Goal: Task Accomplishment & Management: Complete application form

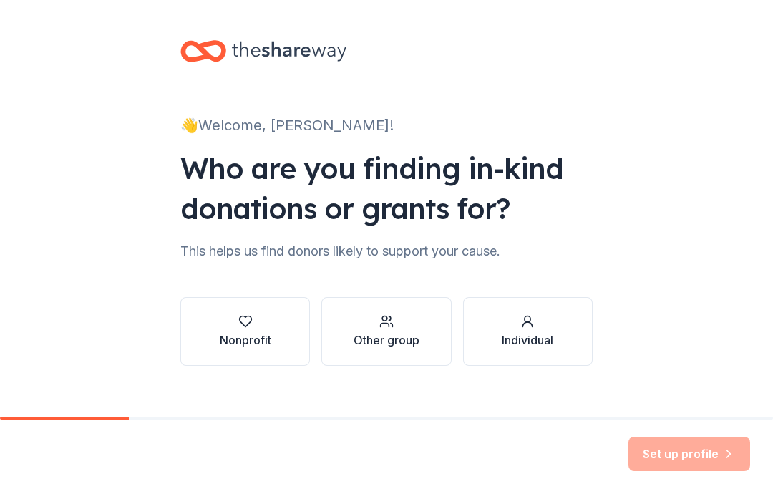
click at [238, 330] on div "Nonprofit" at bounding box center [246, 331] width 52 height 34
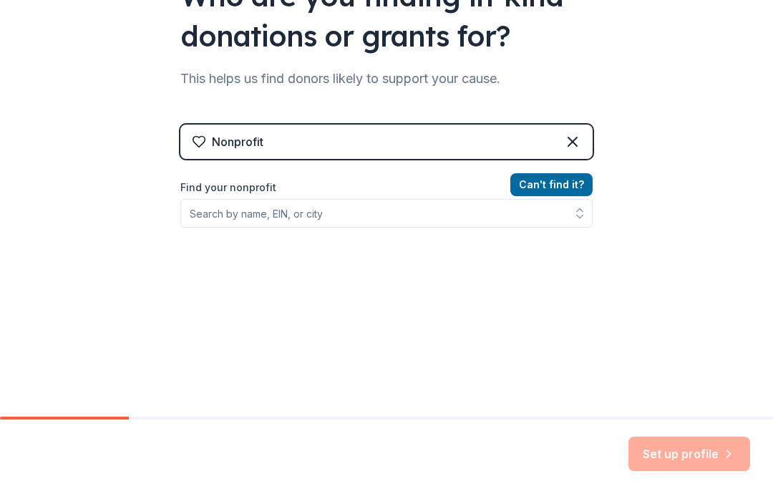
scroll to position [172, 0]
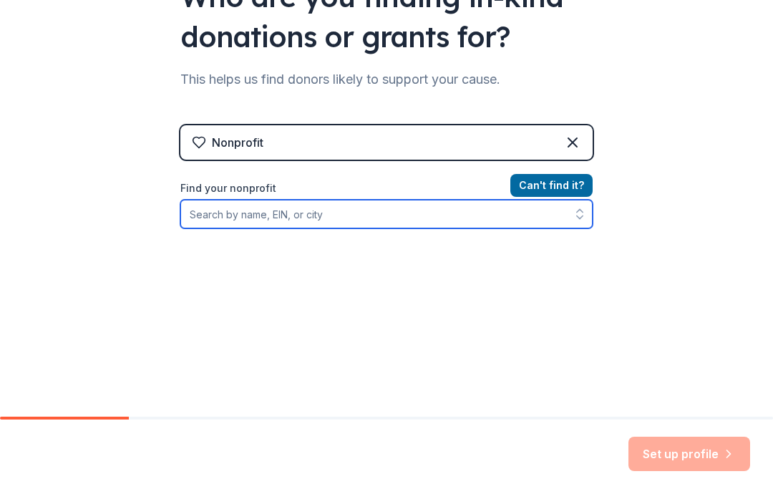
click at [569, 214] on button "button" at bounding box center [580, 214] width 26 height 29
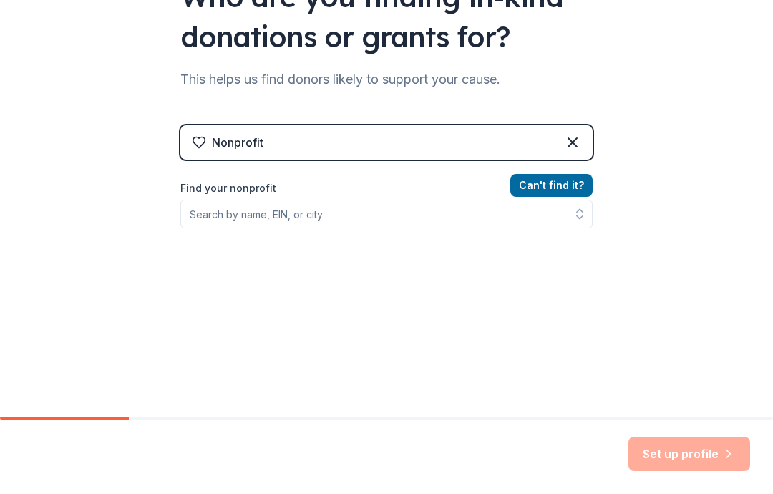
click at [694, 104] on div "👋 Welcome, [PERSON_NAME]! Who are you finding in-kind donations or grants for? …" at bounding box center [386, 134] width 773 height 612
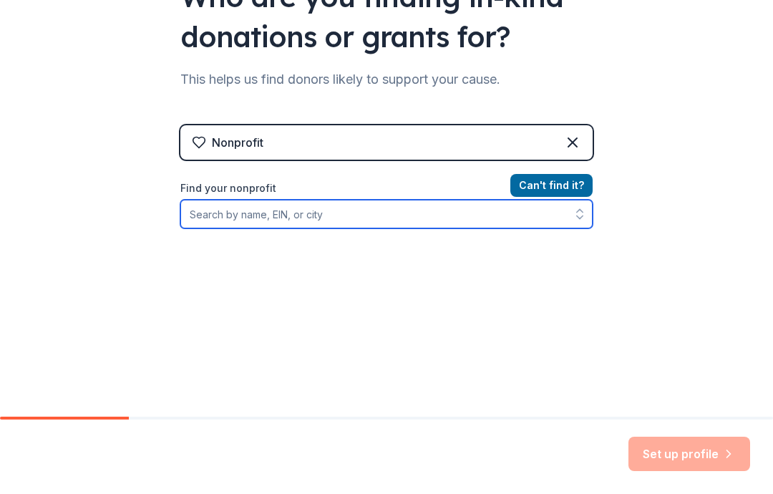
click at [258, 220] on input "Find your nonprofit" at bounding box center [386, 214] width 412 height 29
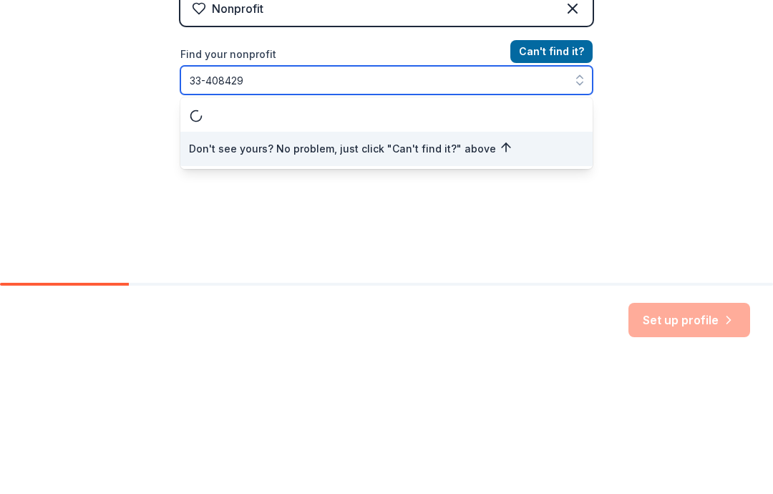
type input "[US_EMPLOYER_IDENTIFICATION_NUMBER]"
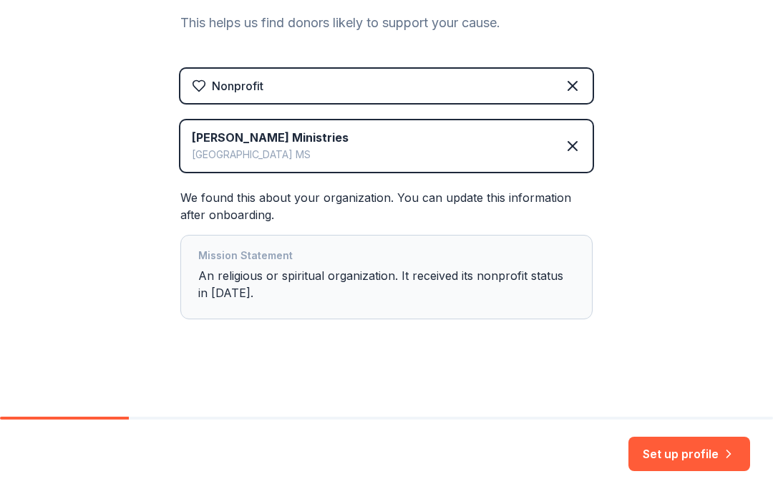
scroll to position [228, 0]
click at [263, 294] on div "Mission Statement An religious or spiritual organization. It received its nonpr…" at bounding box center [386, 277] width 376 height 60
click at [298, 299] on div "Mission Statement An religious or spiritual organization. It received its nonpr…" at bounding box center [386, 277] width 376 height 60
click at [696, 449] on button "Set up profile" at bounding box center [689, 454] width 122 height 34
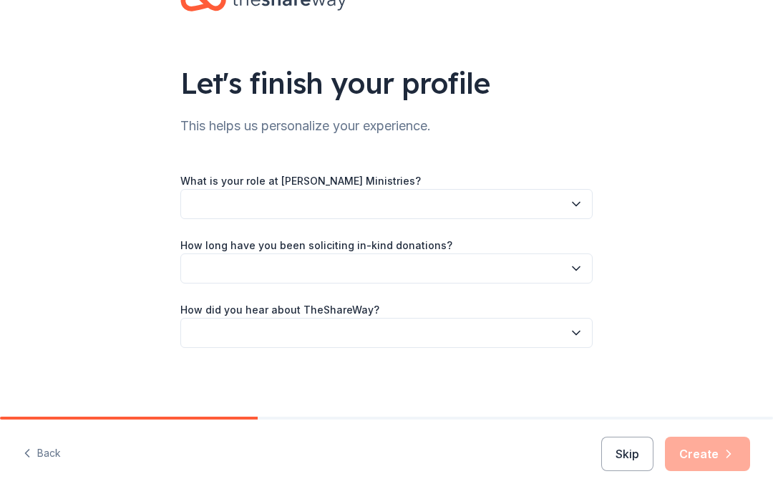
scroll to position [51, 0]
click at [573, 209] on icon "button" at bounding box center [576, 204] width 14 height 14
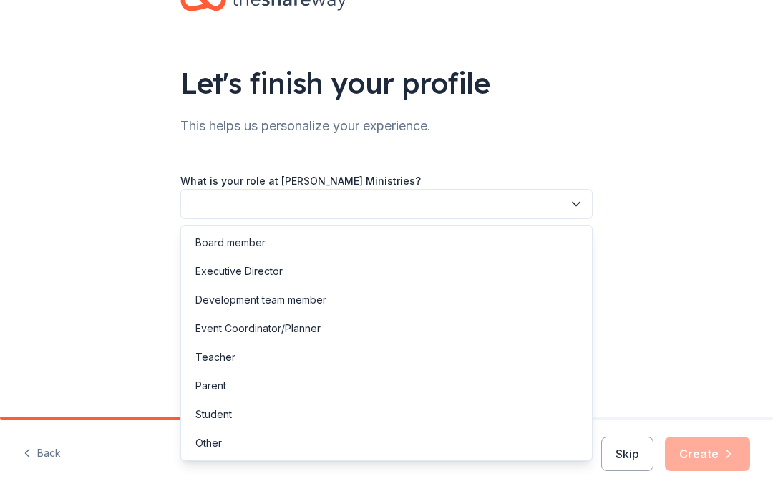
click at [310, 334] on div "Event Coordinator/Planner" at bounding box center [257, 328] width 125 height 17
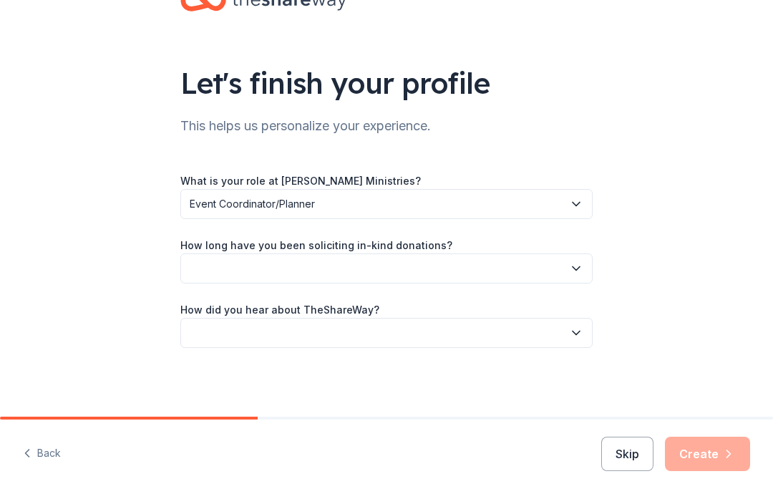
click at [422, 273] on button "button" at bounding box center [386, 268] width 412 height 30
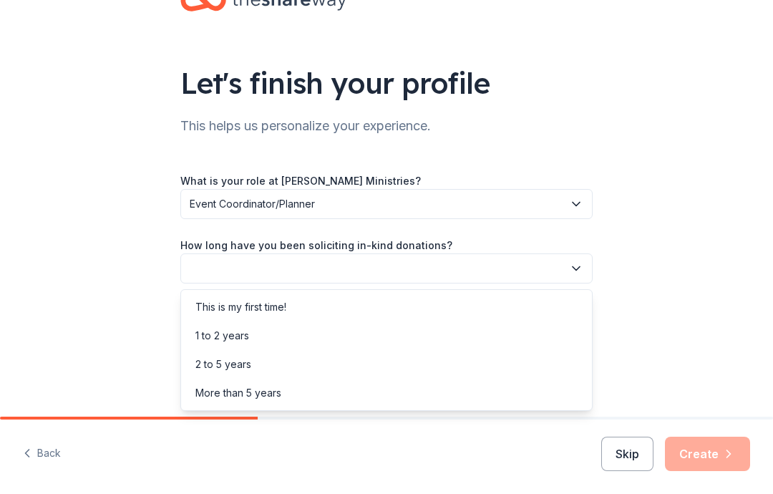
click at [315, 309] on div "This is my first time!" at bounding box center [386, 307] width 405 height 29
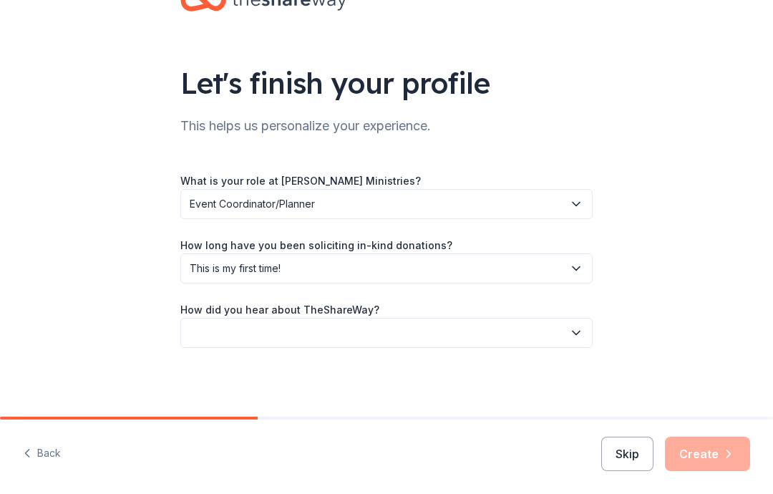
click at [404, 334] on button "button" at bounding box center [386, 333] width 412 height 30
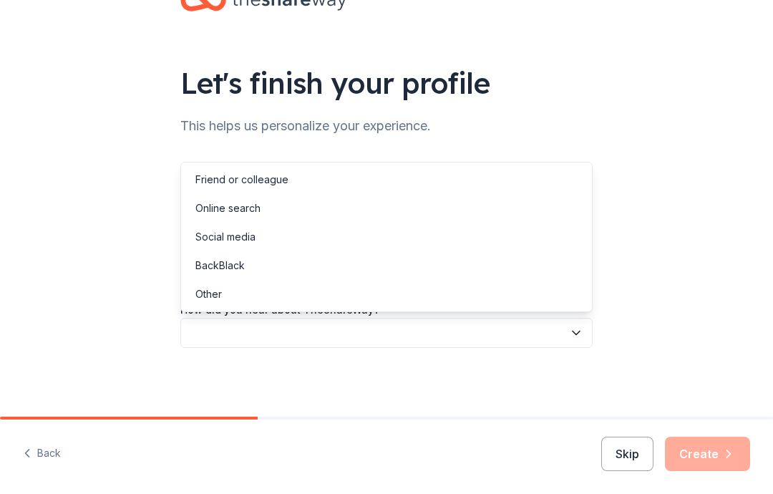
click at [315, 189] on div "Friend or colleague" at bounding box center [386, 179] width 405 height 29
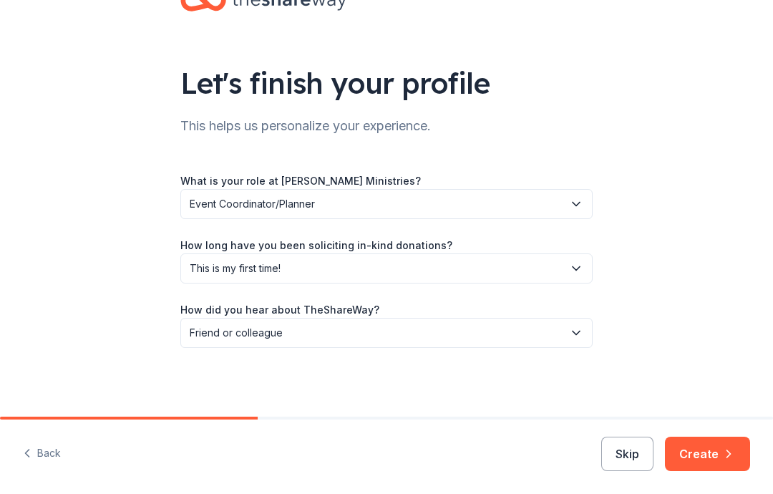
click at [716, 453] on button "Create" at bounding box center [707, 454] width 85 height 34
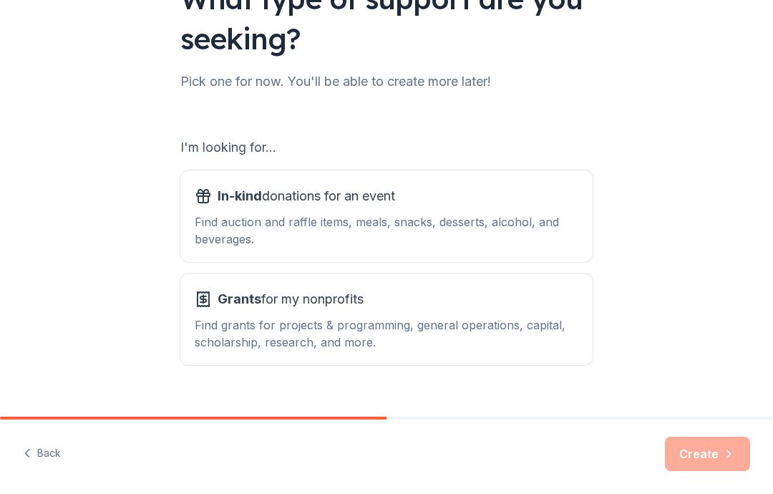
scroll to position [136, 0]
click at [448, 212] on div "In-kind donations for an event Find auction and raffle items, meals, snacks, de…" at bounding box center [387, 215] width 384 height 63
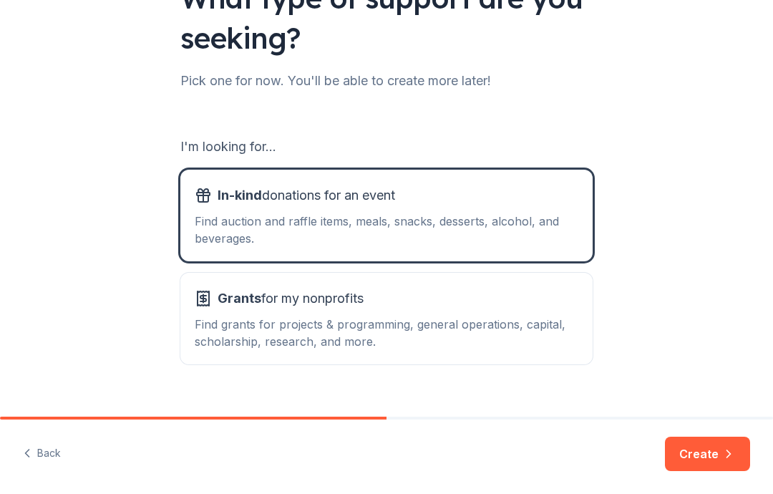
click at [706, 452] on button "Create" at bounding box center [707, 454] width 85 height 34
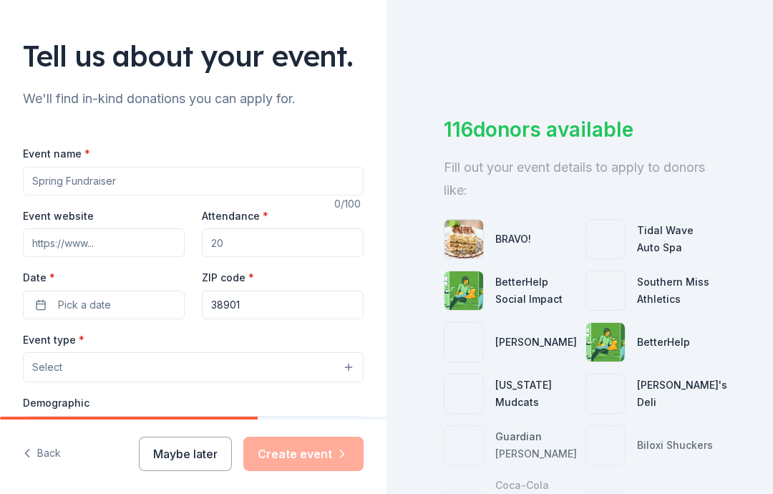
scroll to position [79, 0]
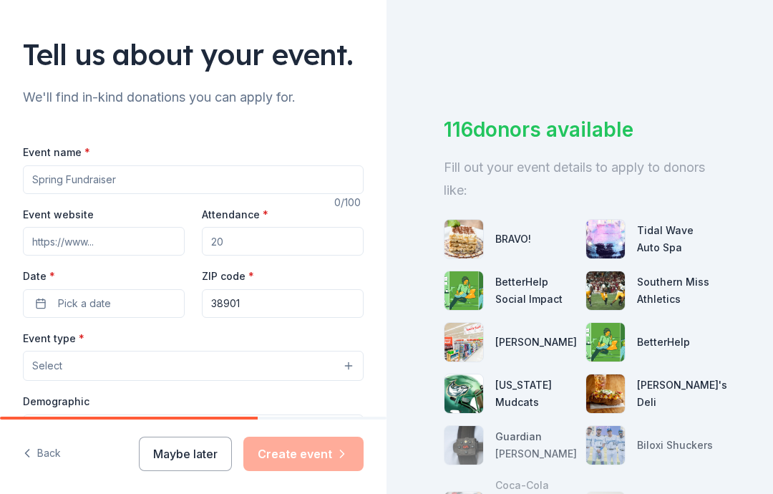
click at [155, 187] on input "Event name *" at bounding box center [193, 179] width 341 height 29
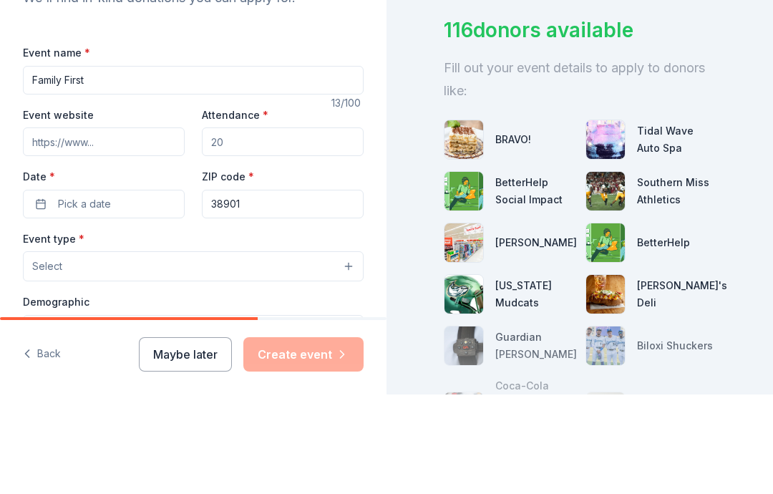
scroll to position [57, 0]
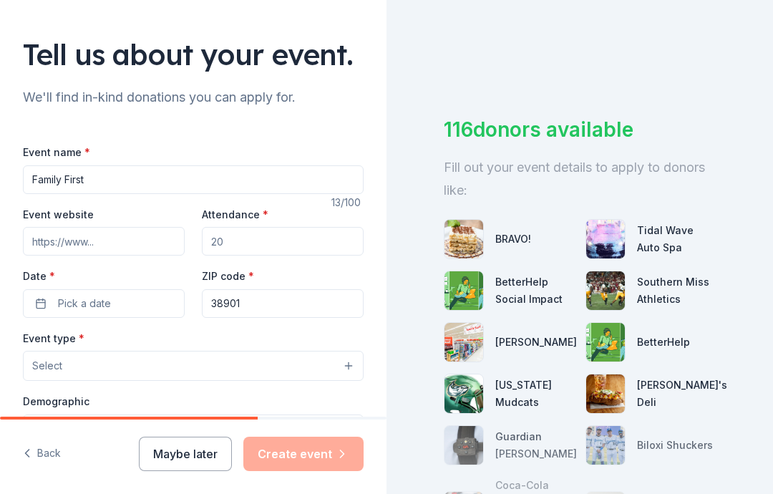
type input "Family First"
click at [96, 227] on input "Event website" at bounding box center [104, 241] width 162 height 29
type input "www.ramoutreach.org"
click at [244, 227] on input "Attendance *" at bounding box center [283, 241] width 162 height 29
type input "100"
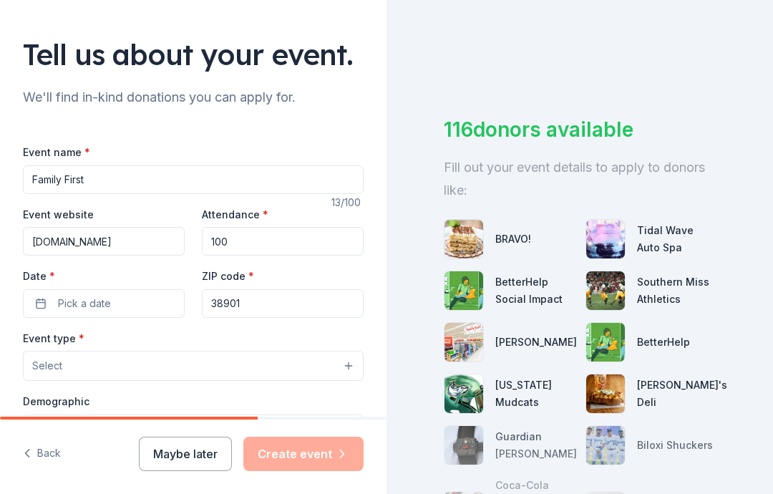
click at [94, 295] on span "Pick a date" at bounding box center [84, 303] width 53 height 17
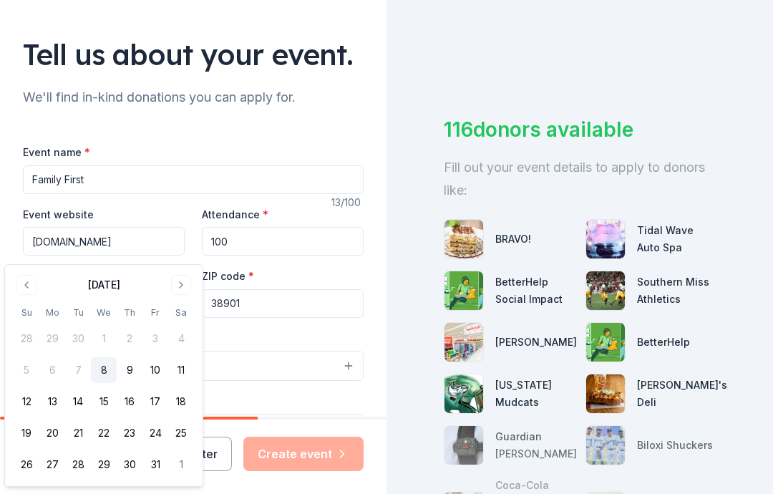
click at [181, 281] on button "Go to next month" at bounding box center [181, 285] width 20 height 20
click at [184, 290] on button "Go to next month" at bounding box center [181, 285] width 20 height 20
click at [186, 341] on button "6" at bounding box center [181, 339] width 26 height 26
click at [267, 289] on input "38901" at bounding box center [283, 303] width 162 height 29
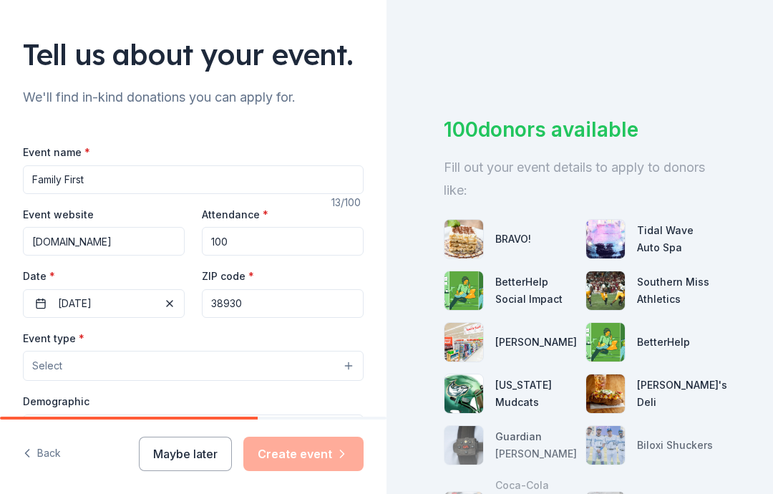
type input "38930"
click at [256, 227] on input "100" at bounding box center [283, 241] width 162 height 29
type input "150"
click at [248, 351] on button "Select" at bounding box center [193, 366] width 341 height 30
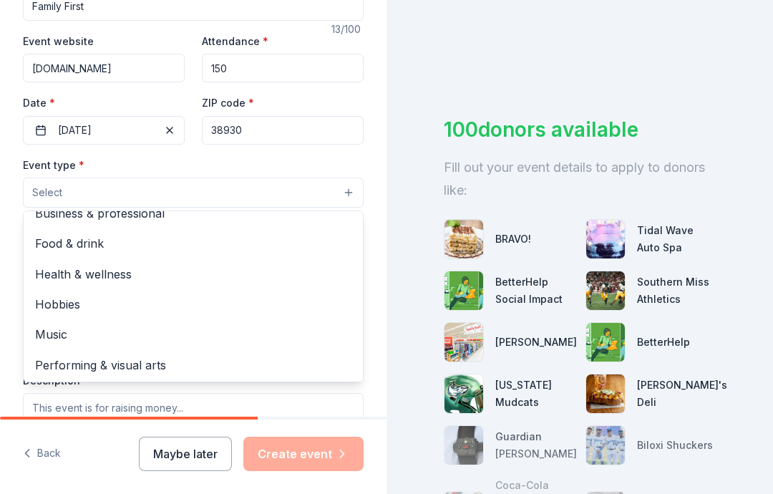
scroll to position [46, 0]
click at [127, 266] on span "Health & wellness" at bounding box center [193, 275] width 316 height 19
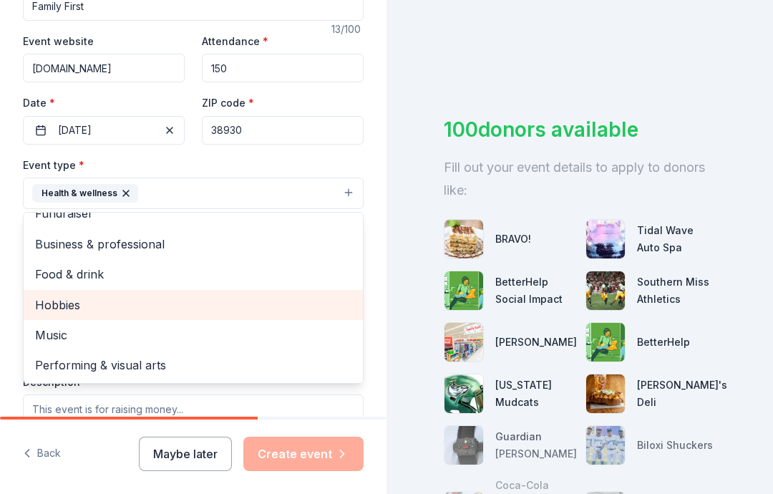
scroll to position [16, 0]
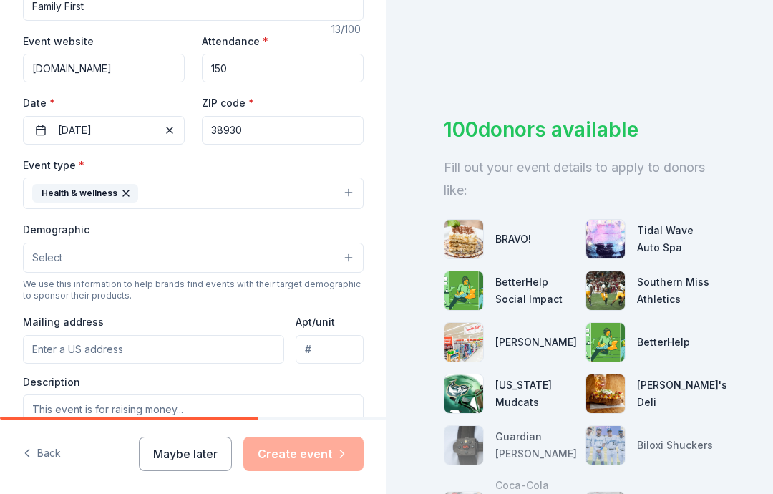
click at [348, 178] on button "Health & wellness" at bounding box center [193, 193] width 341 height 31
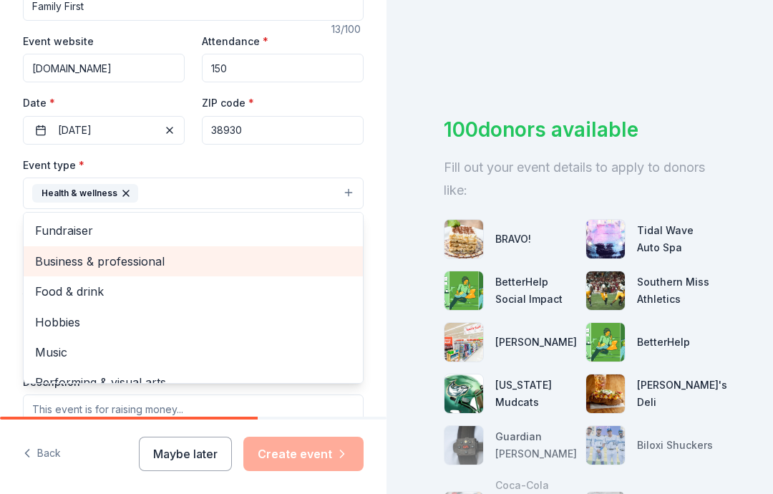
click at [178, 252] on span "Business & professional" at bounding box center [193, 261] width 316 height 19
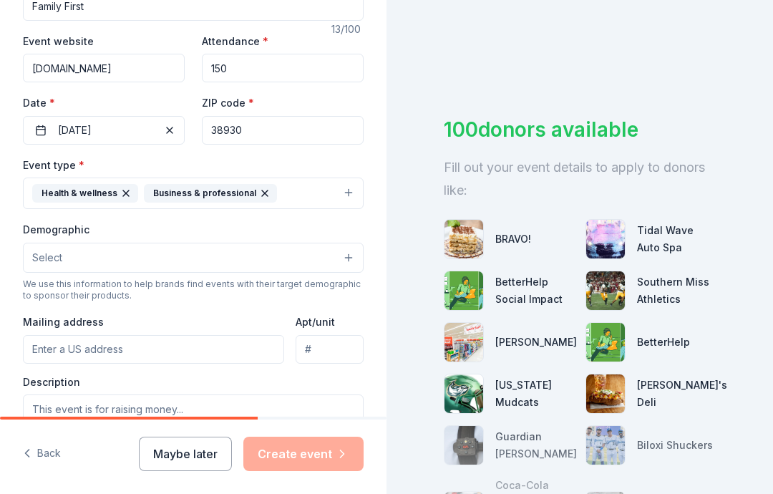
click at [345, 243] on button "Select" at bounding box center [193, 258] width 341 height 30
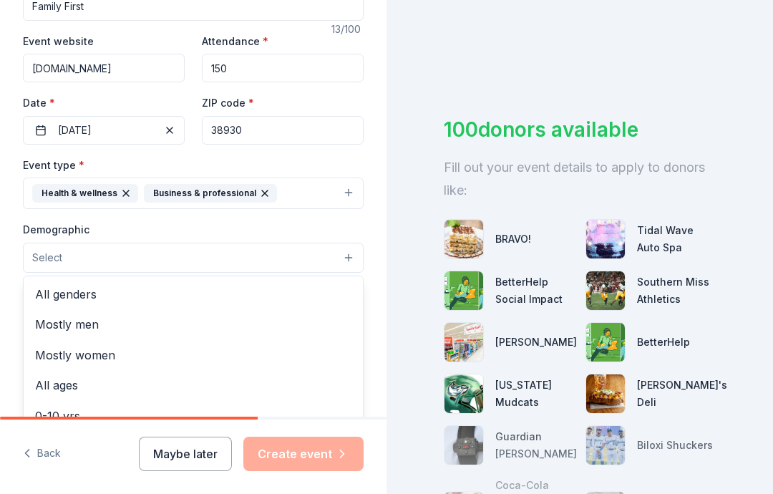
scroll to position [0, 0]
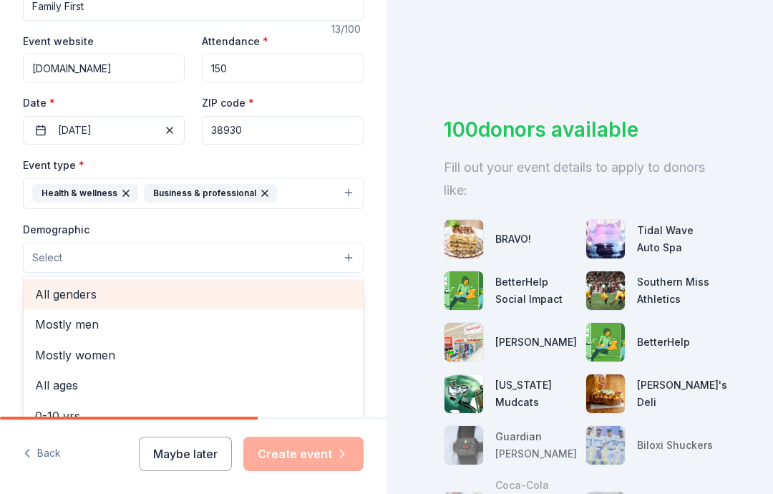
click at [165, 285] on span "All genders" at bounding box center [193, 294] width 316 height 19
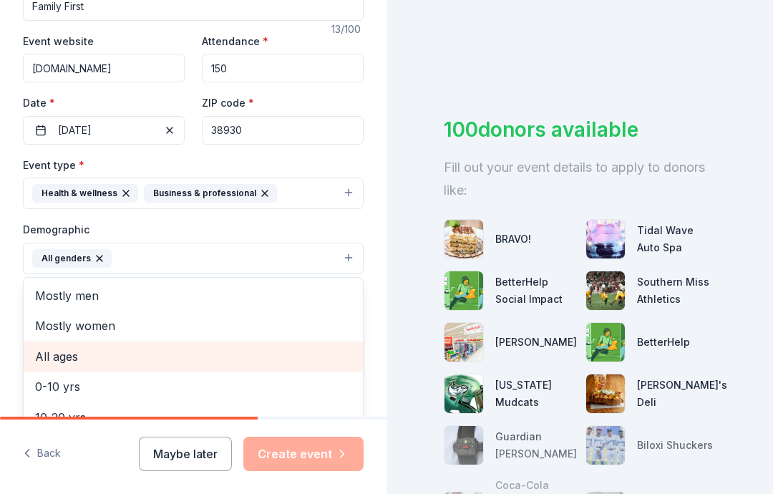
click at [150, 347] on span "All ages" at bounding box center [193, 356] width 316 height 19
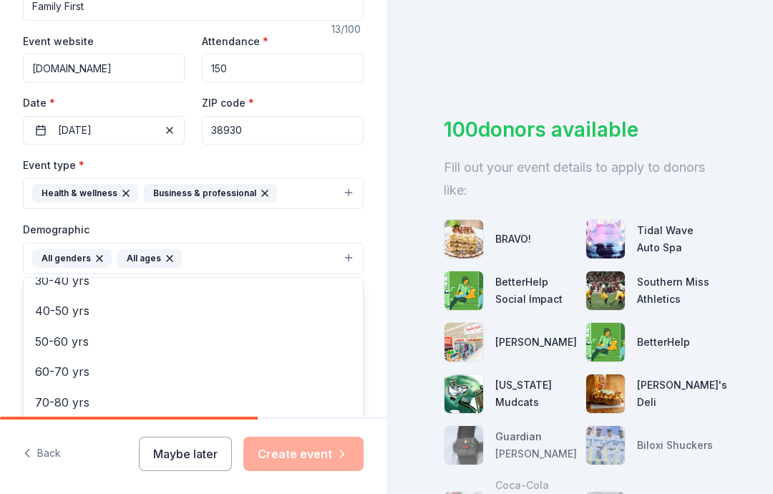
scroll to position [166, 0]
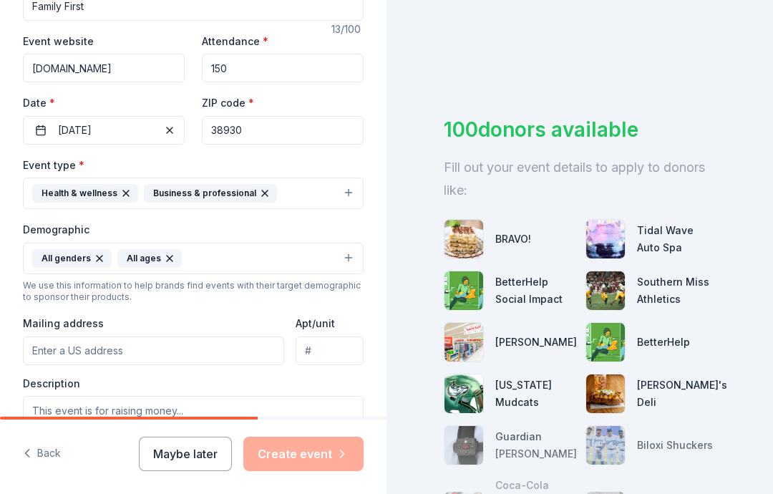
click at [126, 336] on input "Mailing address" at bounding box center [153, 350] width 261 height 29
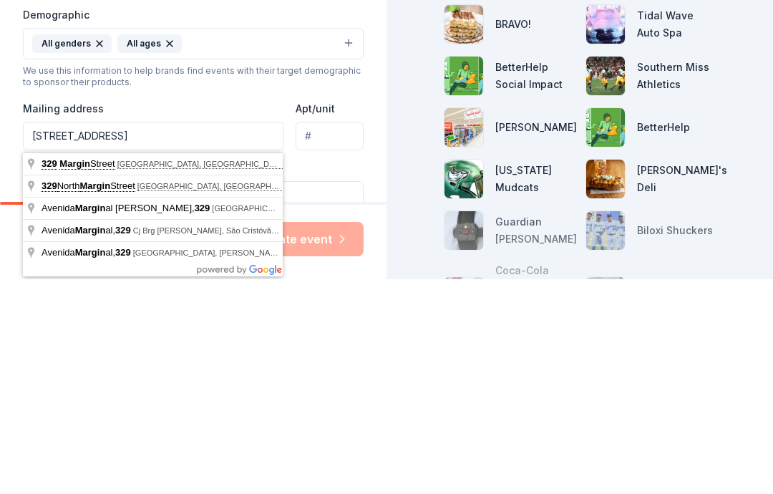
type input "329 Margin Street, Grenada, MS, 38901"
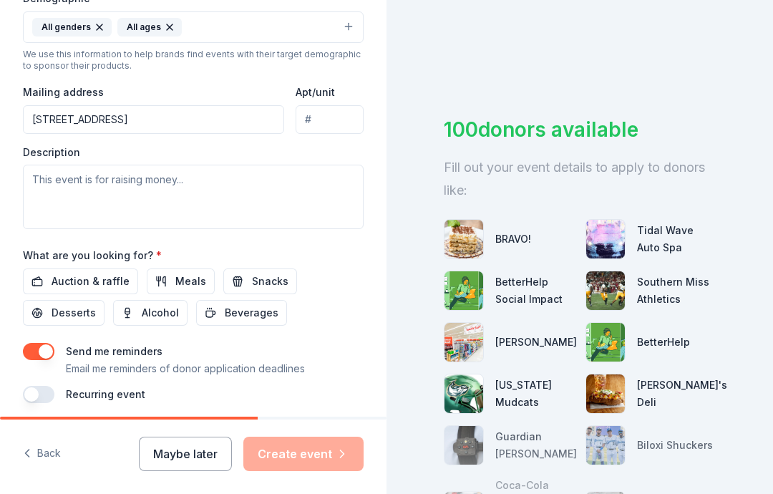
scroll to position [483, 0]
click at [77, 273] on span "Auction & raffle" at bounding box center [91, 281] width 78 height 17
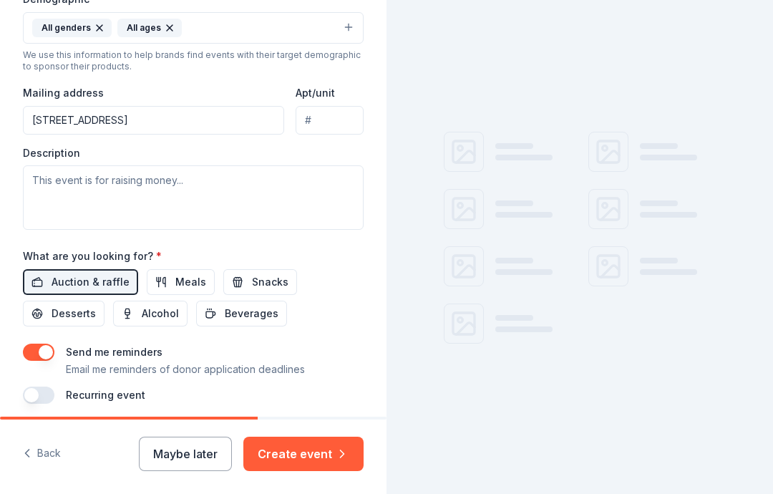
click at [177, 273] on span "Meals" at bounding box center [190, 281] width 31 height 17
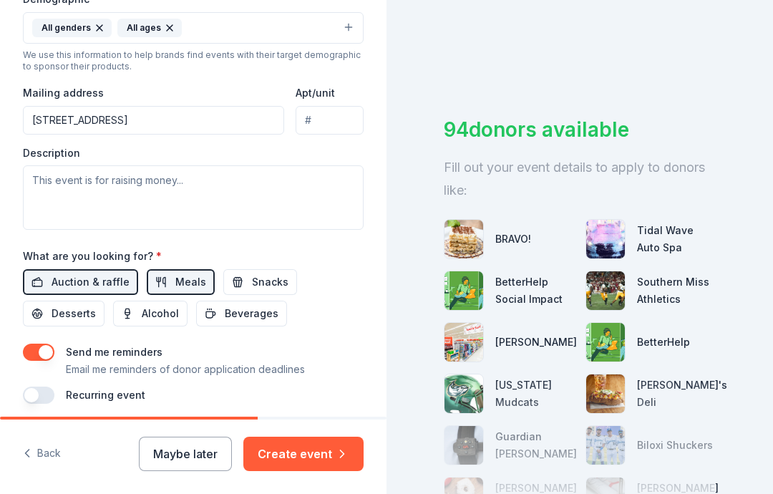
click at [252, 273] on span "Snacks" at bounding box center [270, 281] width 37 height 17
click at [64, 305] on span "Desserts" at bounding box center [74, 313] width 44 height 17
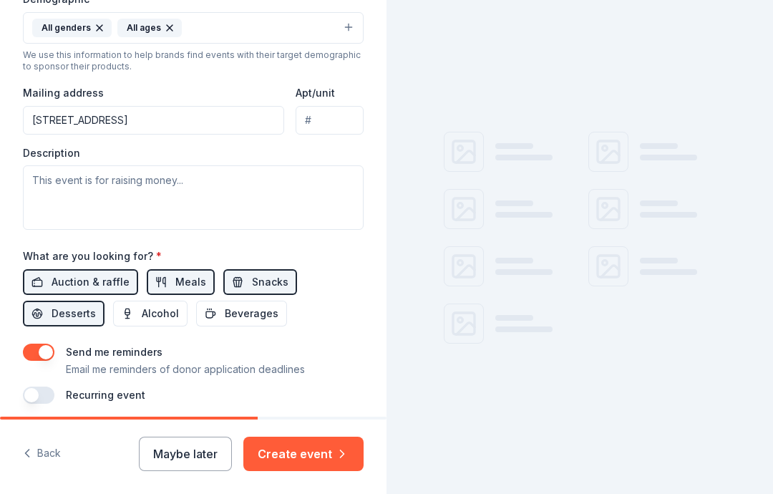
click at [250, 305] on span "Beverages" at bounding box center [252, 313] width 54 height 17
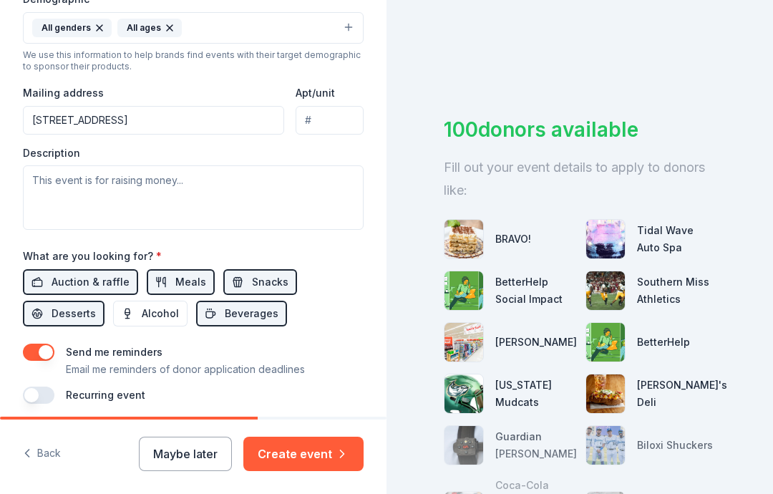
scroll to position [0, 0]
click at [311, 447] on button "Create event" at bounding box center [303, 454] width 120 height 34
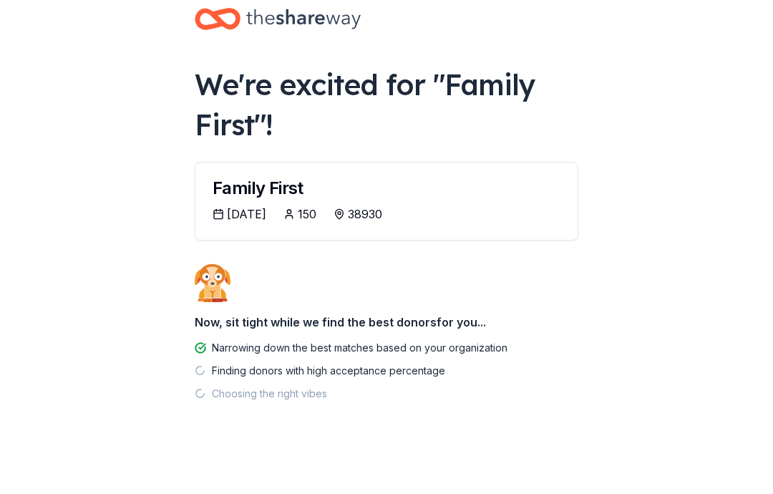
scroll to position [29, 0]
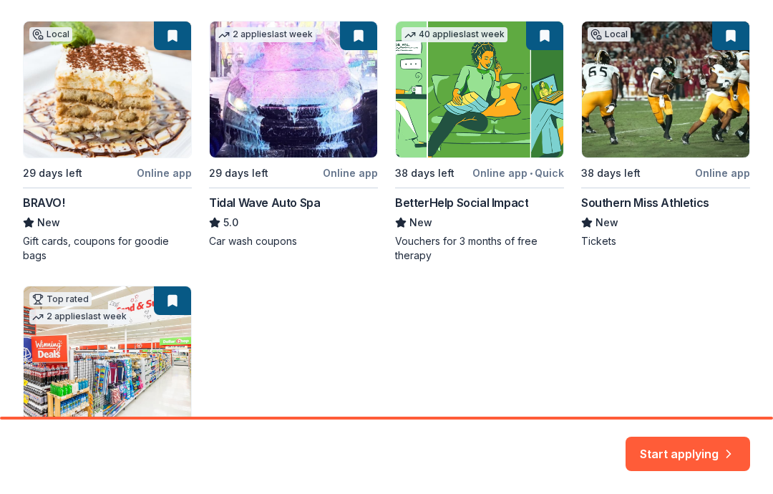
scroll to position [269, 0]
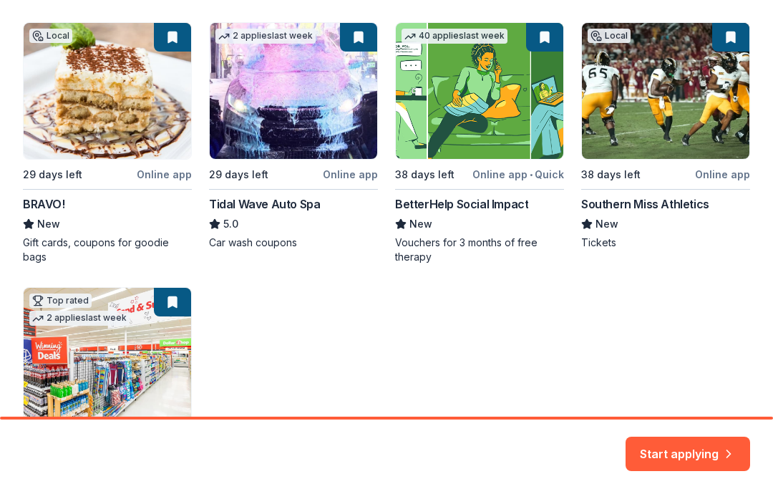
click at [690, 447] on button "Start applying" at bounding box center [688, 445] width 125 height 34
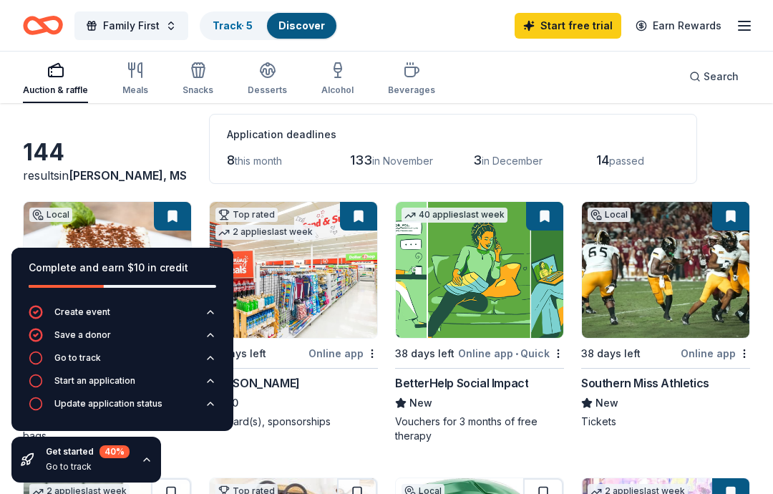
scroll to position [62, 0]
click at [110, 175] on span "Browning, MS" at bounding box center [128, 176] width 118 height 14
click at [161, 171] on div "results in Browning, MS" at bounding box center [107, 175] width 169 height 17
click at [477, 284] on img at bounding box center [479, 271] width 167 height 136
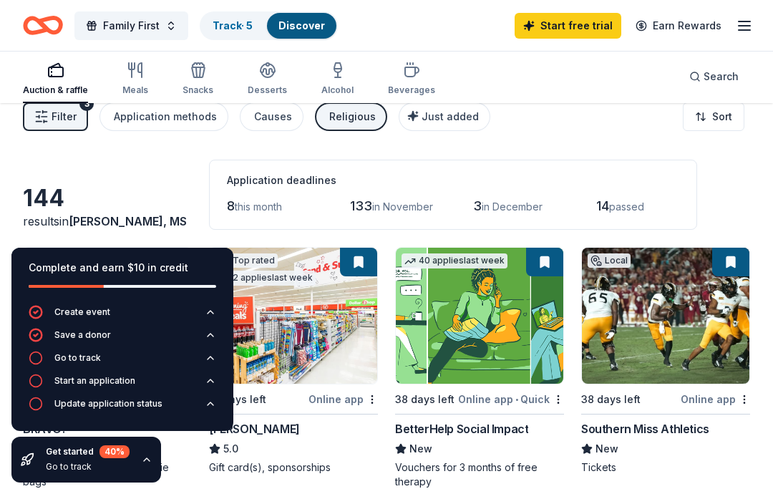
scroll to position [0, 0]
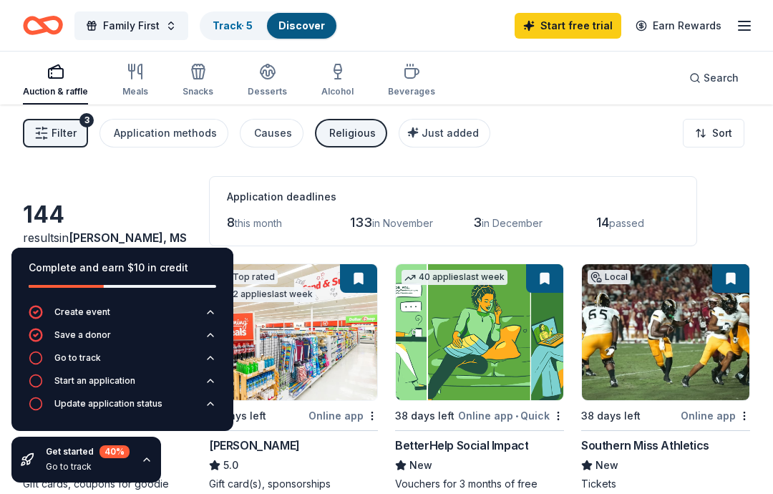
click at [137, 77] on icon "button" at bounding box center [135, 71] width 17 height 17
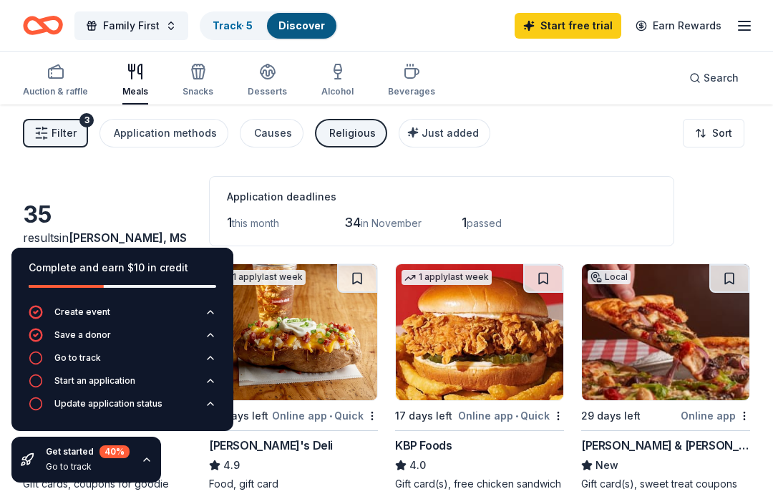
click at [407, 82] on div "Beverages" at bounding box center [411, 80] width 47 height 34
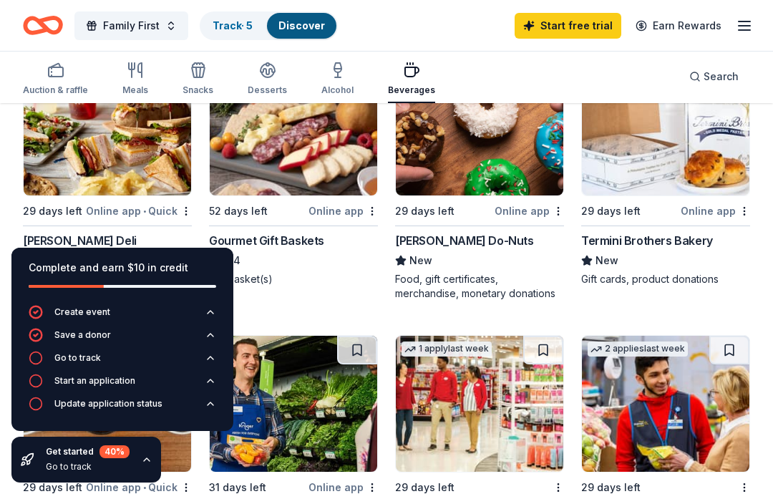
scroll to position [206, 0]
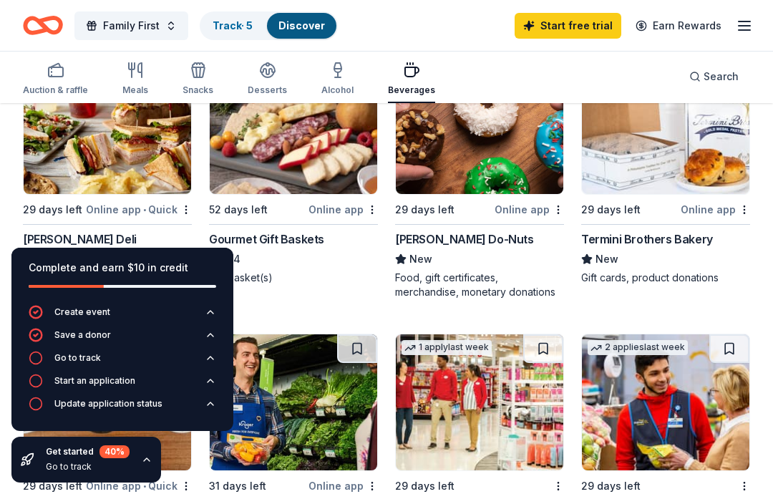
click at [281, 140] on img at bounding box center [293, 126] width 167 height 136
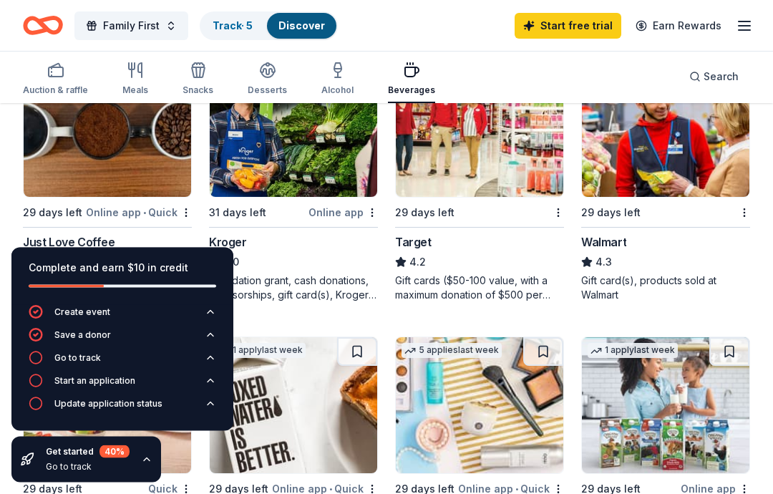
scroll to position [480, 0]
click at [645, 186] on img at bounding box center [665, 129] width 167 height 136
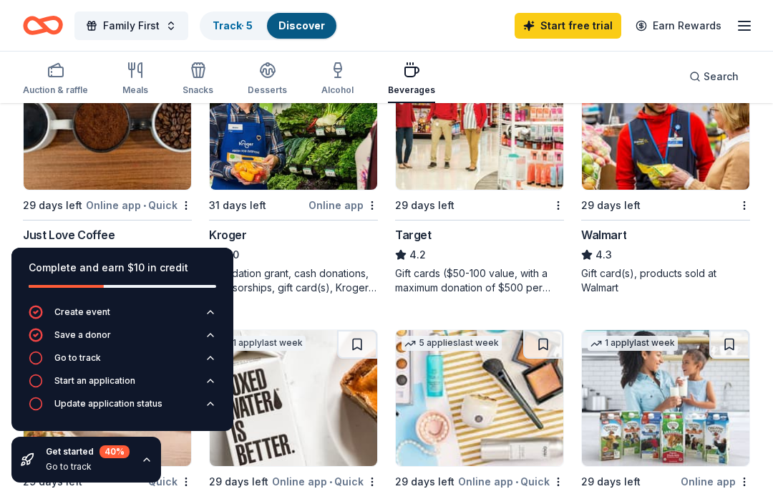
scroll to position [491, 0]
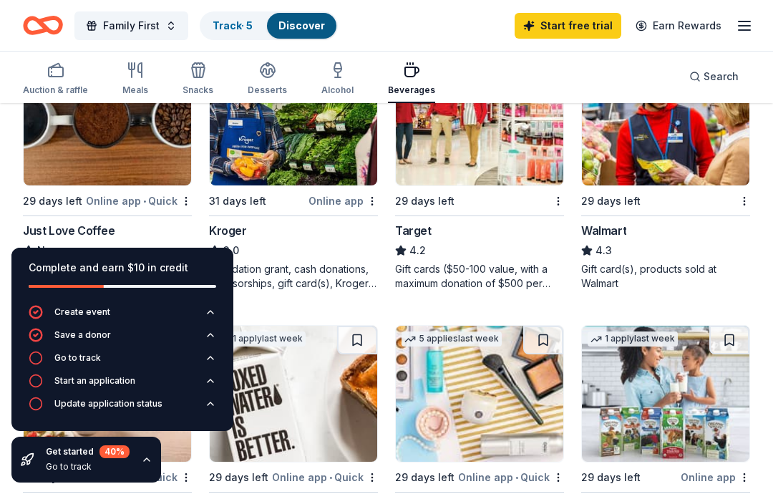
click at [119, 150] on img at bounding box center [107, 117] width 167 height 136
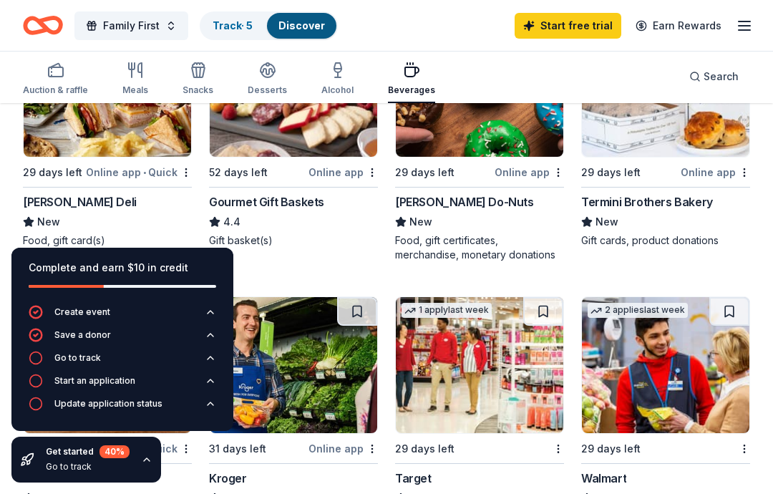
scroll to position [243, 0]
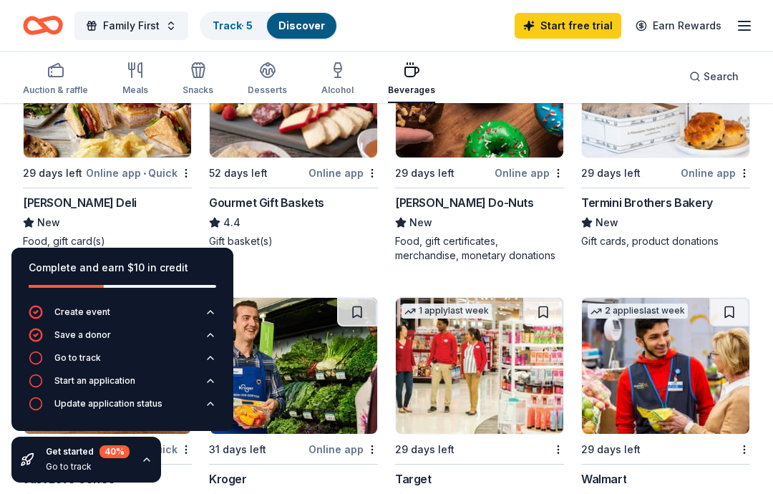
click at [215, 364] on icon "button" at bounding box center [210, 357] width 11 height 11
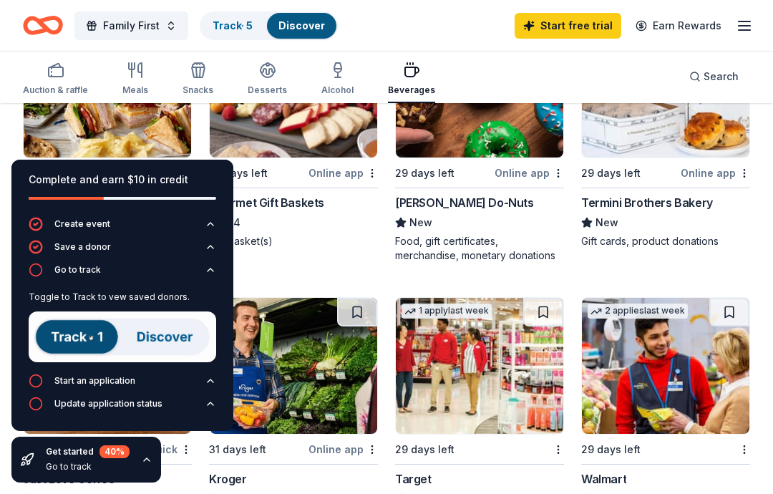
click at [235, 20] on link "Track · 5" at bounding box center [233, 25] width 40 height 12
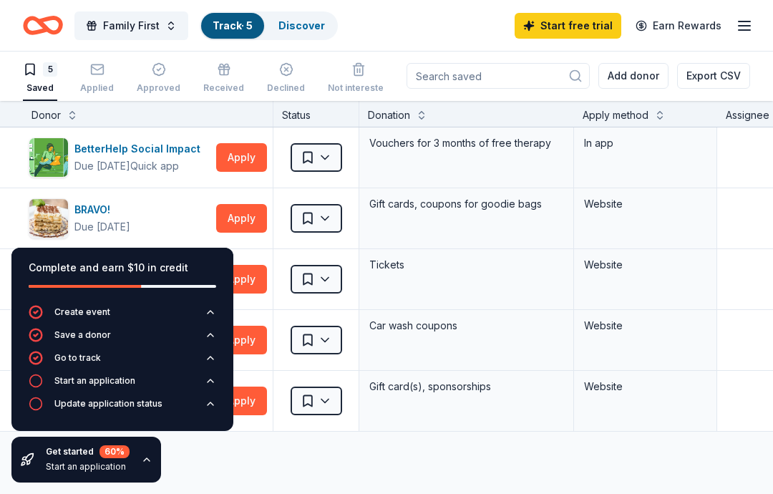
click at [296, 30] on link "Discover" at bounding box center [301, 25] width 47 height 12
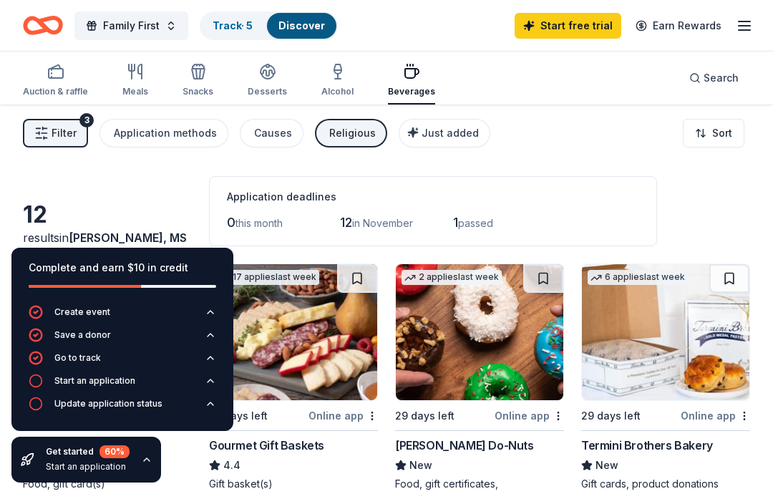
click at [312, 331] on img at bounding box center [293, 332] width 167 height 136
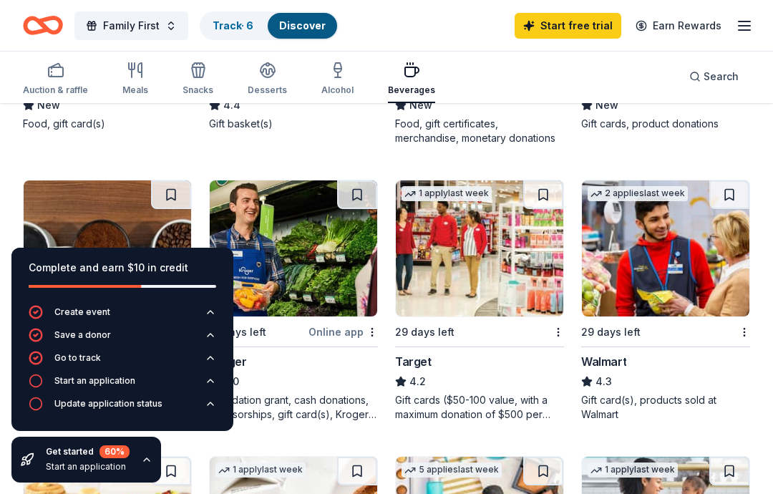
scroll to position [363, 0]
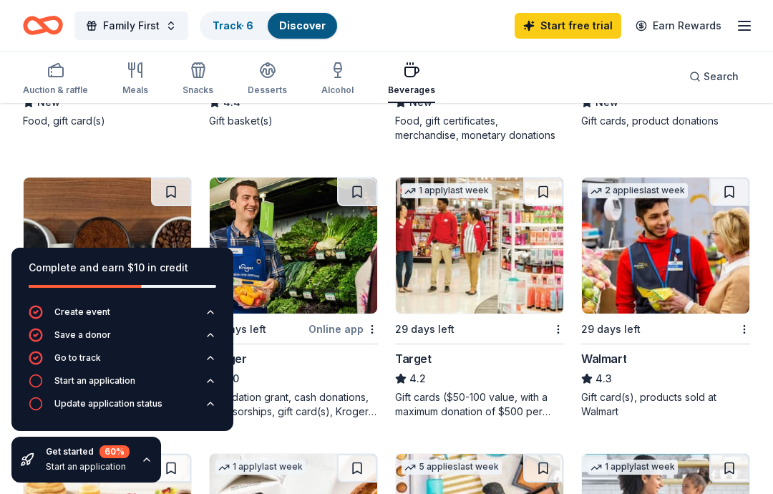
click at [724, 199] on button at bounding box center [729, 192] width 40 height 29
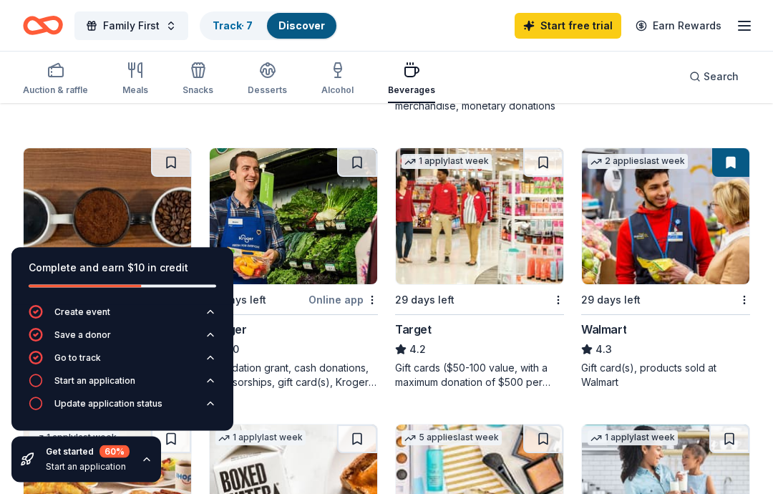
click at [178, 157] on button at bounding box center [171, 163] width 40 height 29
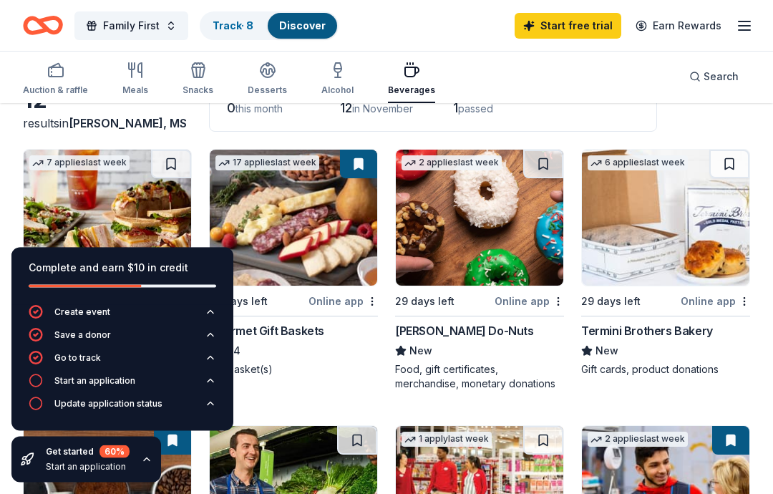
scroll to position [116, 0]
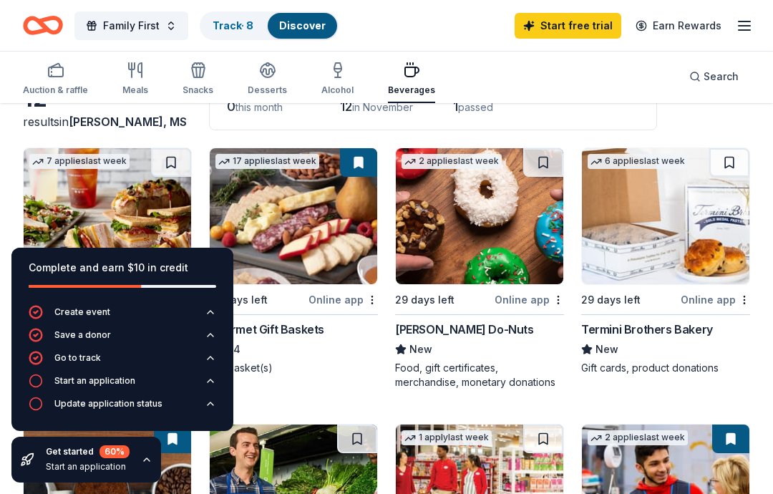
click at [546, 165] on button at bounding box center [543, 162] width 40 height 29
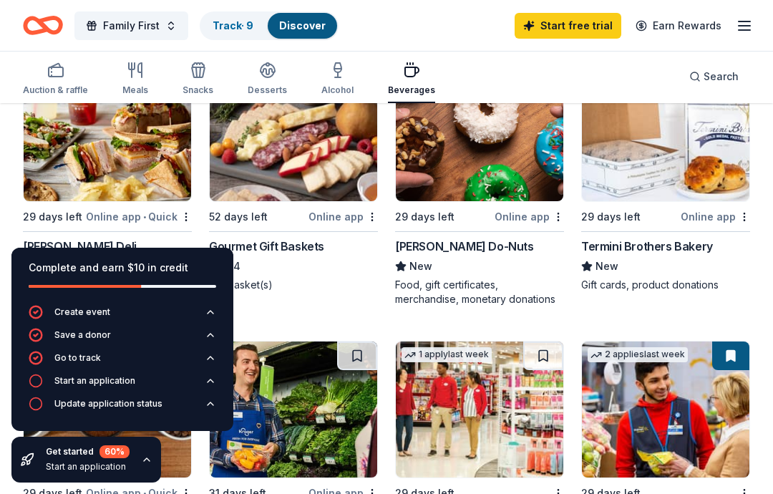
scroll to position [206, 0]
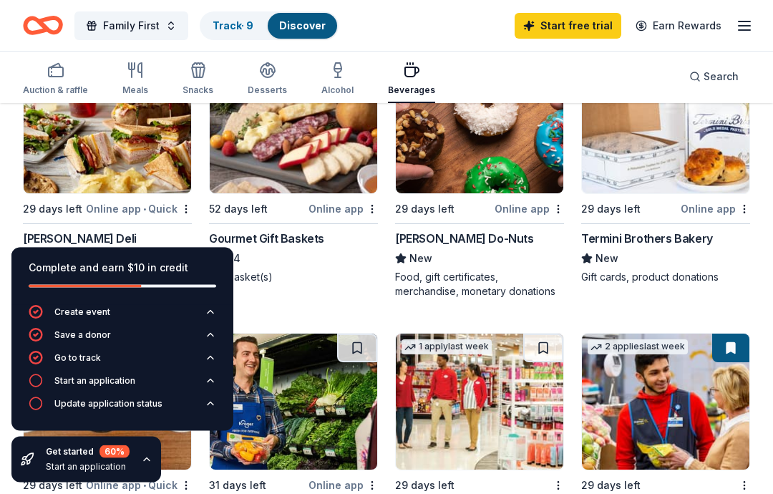
click at [53, 82] on div "Auction & raffle" at bounding box center [55, 79] width 65 height 34
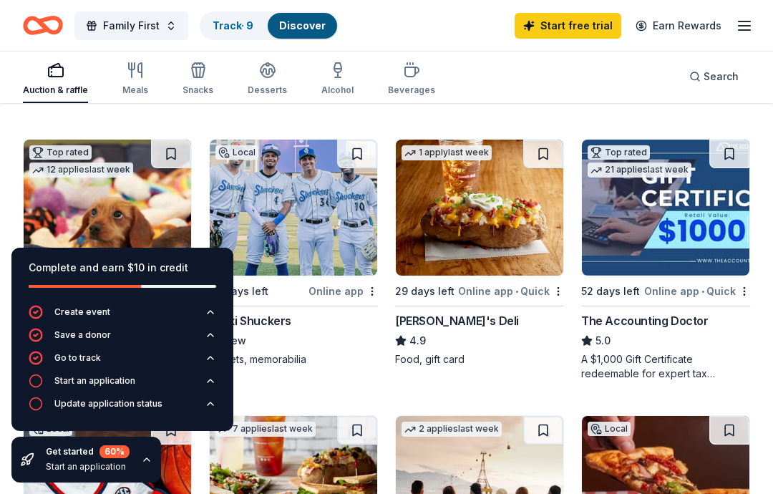
scroll to position [676, 0]
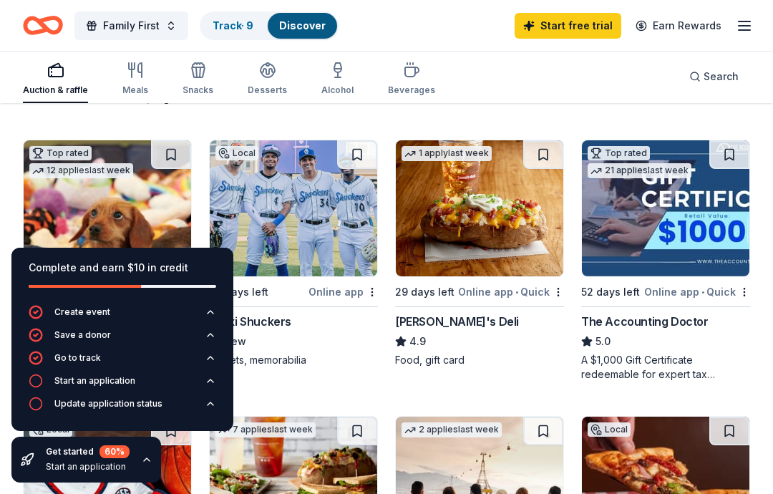
click at [135, 83] on div "Meals" at bounding box center [135, 79] width 26 height 34
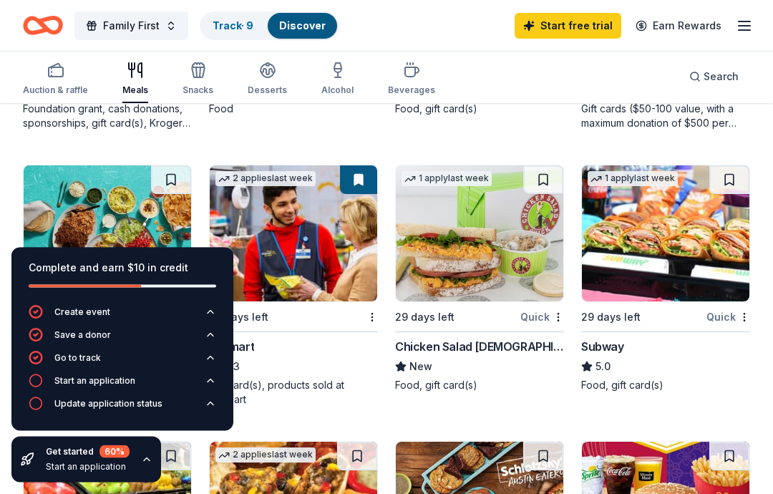
scroll to position [928, 0]
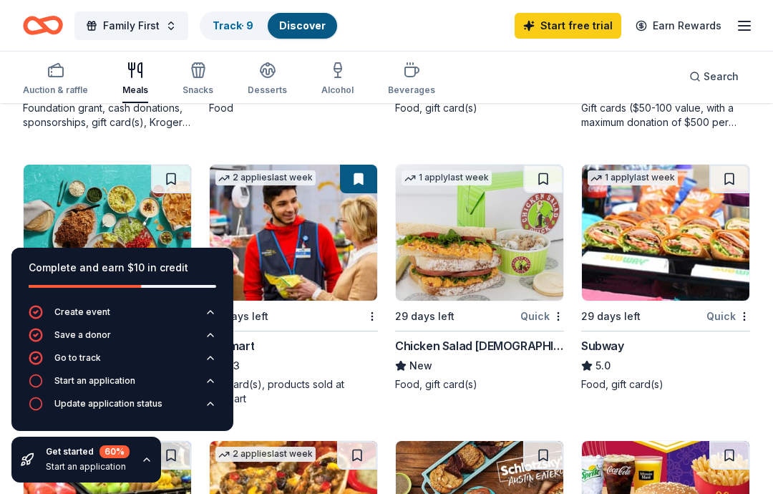
click at [723, 187] on button at bounding box center [729, 179] width 40 height 29
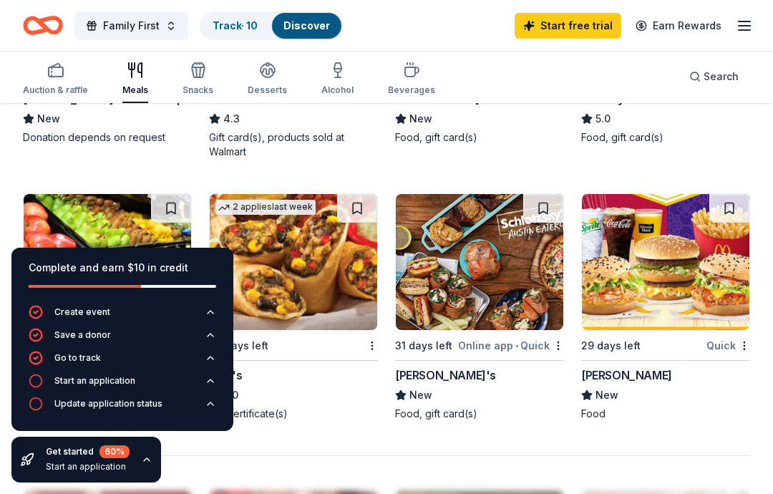
scroll to position [1175, 0]
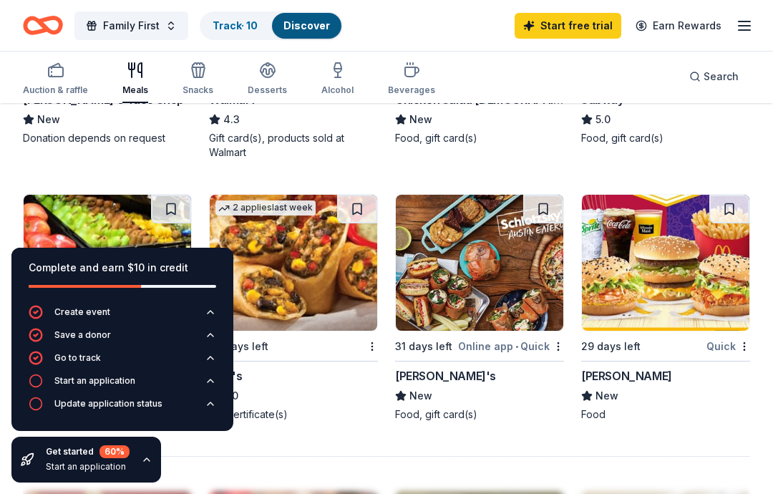
click at [167, 204] on button at bounding box center [171, 209] width 40 height 29
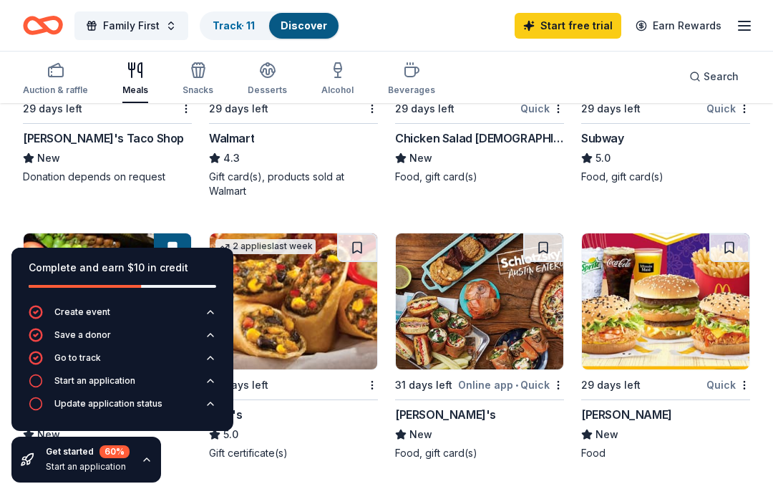
scroll to position [1134, 0]
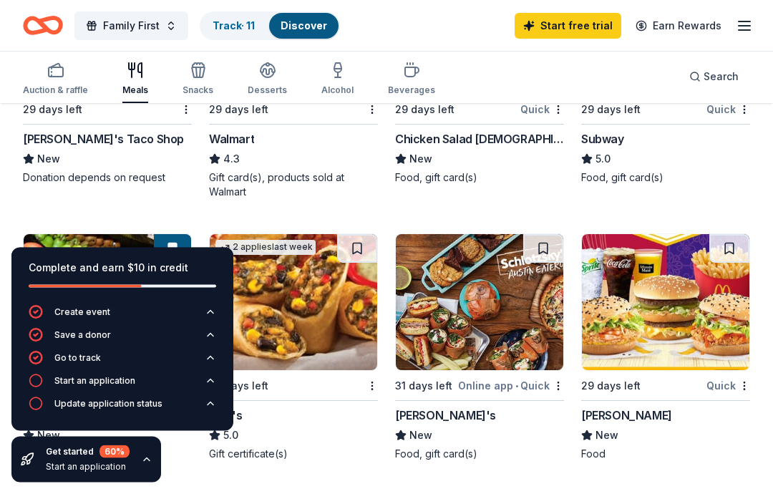
click at [193, 73] on icon "button" at bounding box center [198, 70] width 17 height 17
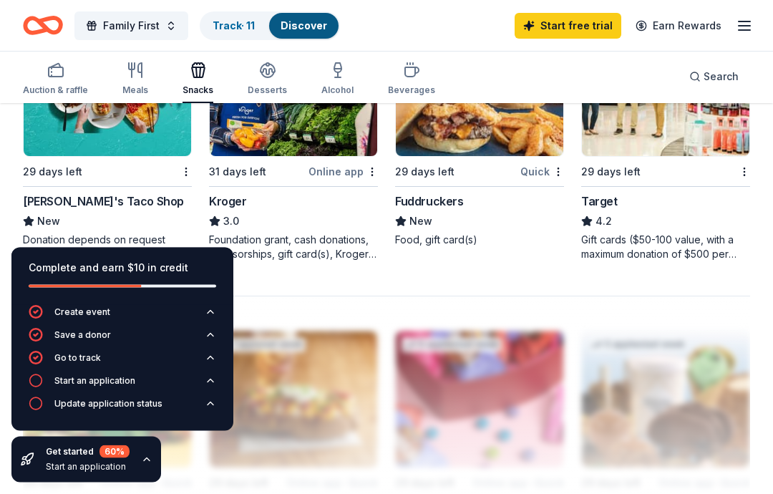
scroll to position [1336, 0]
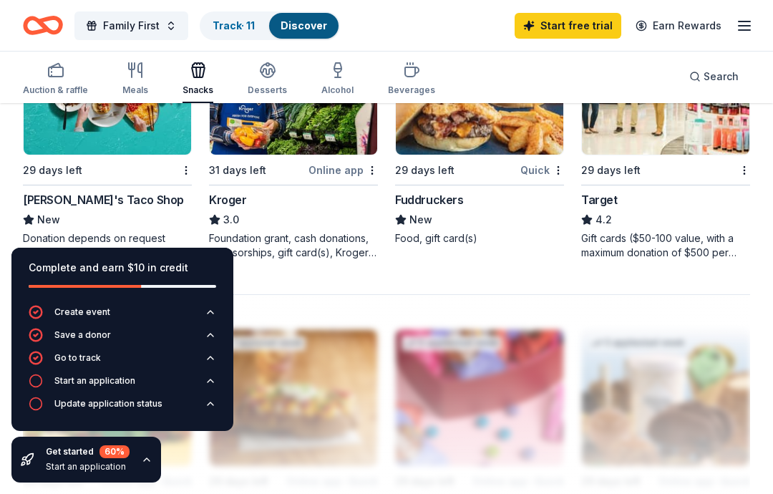
click at [260, 81] on div "Desserts" at bounding box center [267, 79] width 39 height 34
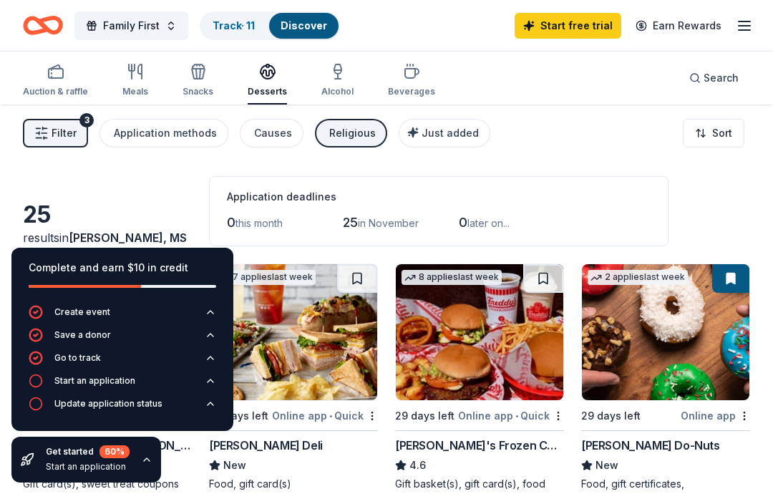
click at [238, 29] on link "Track · 11" at bounding box center [234, 25] width 42 height 12
click at [239, 19] on link "Track · 11" at bounding box center [234, 25] width 42 height 12
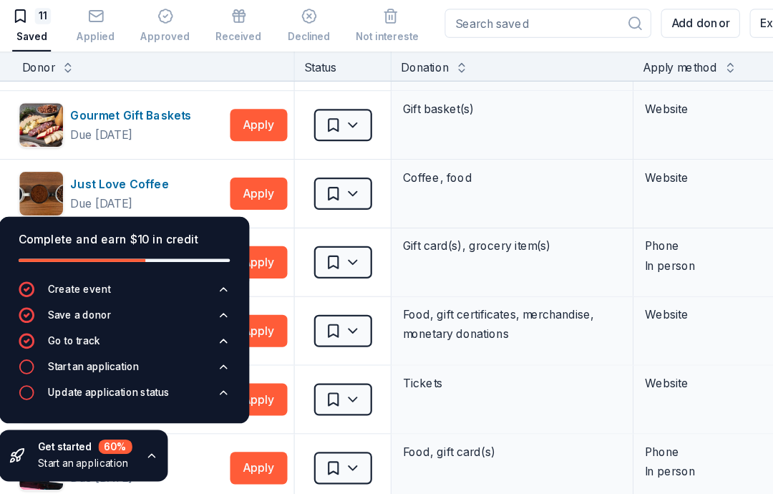
scroll to position [58, 0]
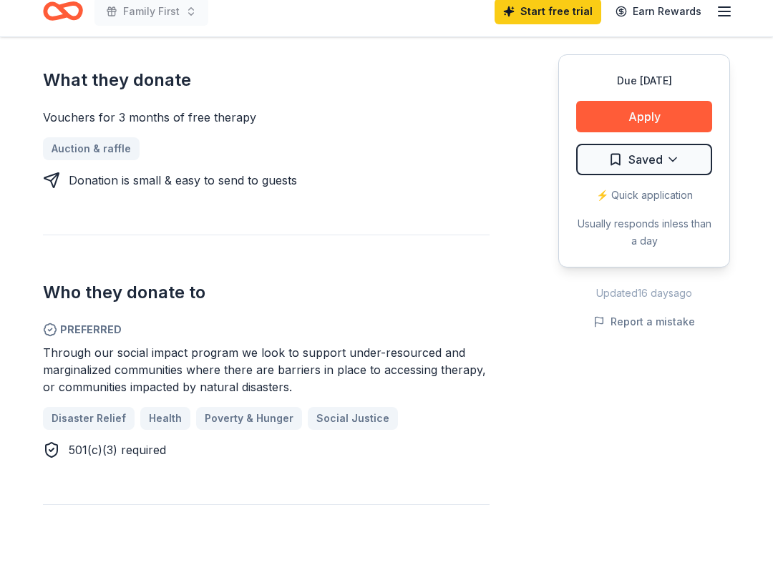
scroll to position [595, 0]
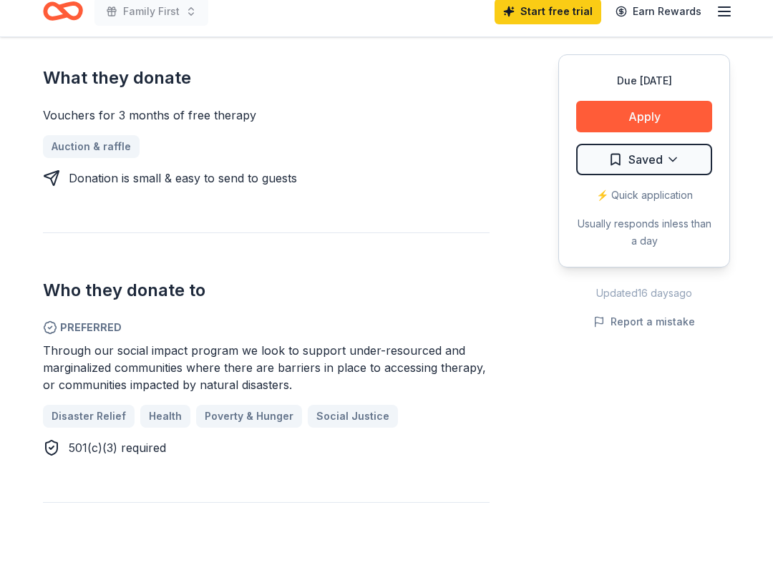
click at [645, 120] on button "Apply" at bounding box center [644, 130] width 136 height 31
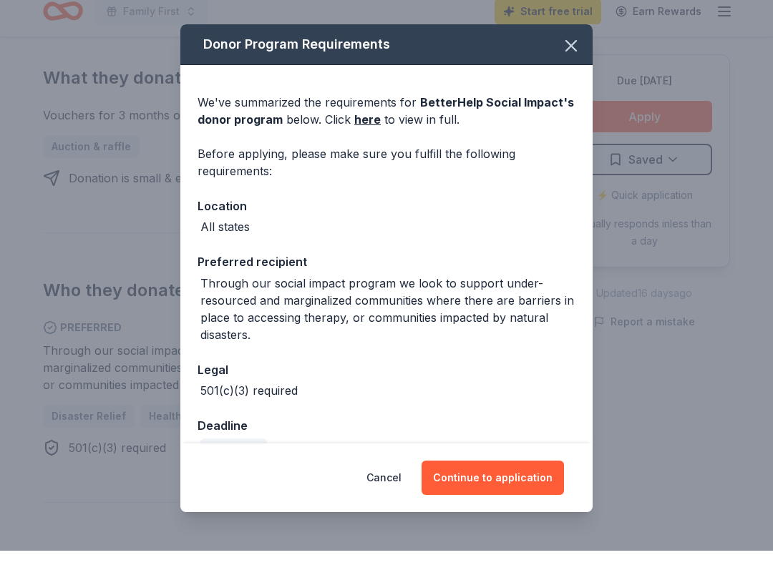
click at [517, 478] on button "Continue to application" at bounding box center [493, 492] width 142 height 34
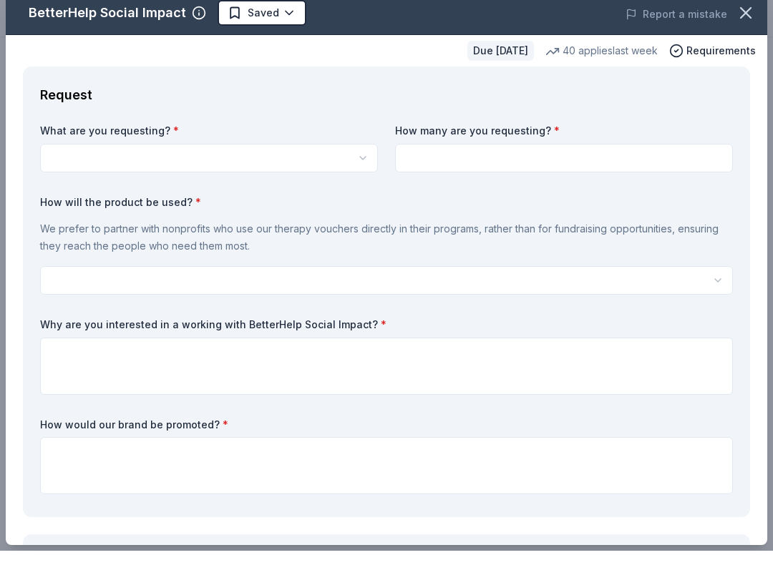
click at [355, 162] on button "button" at bounding box center [209, 172] width 338 height 29
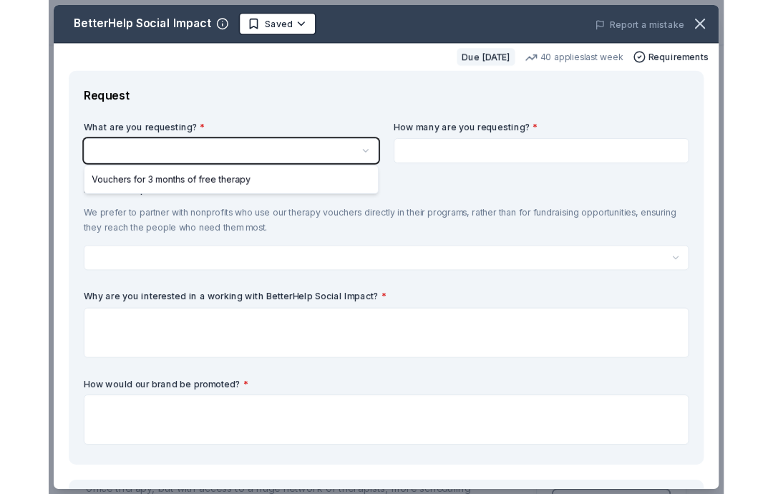
scroll to position [0, 0]
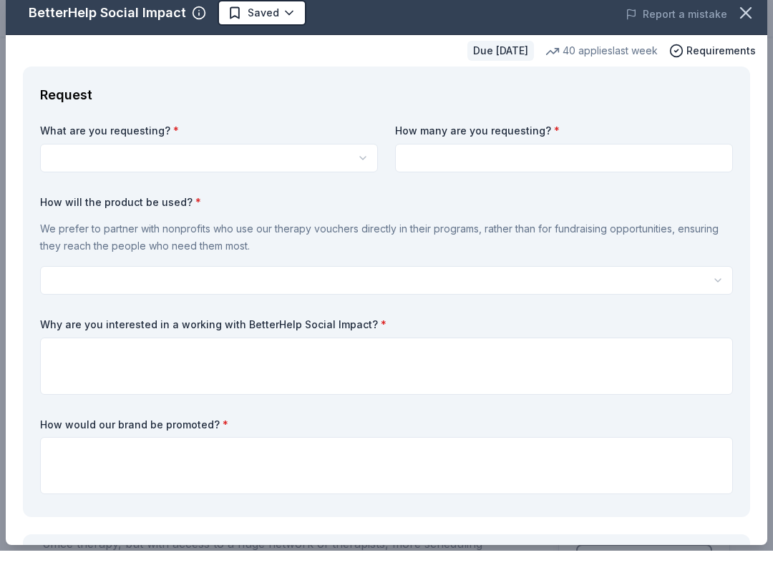
click at [363, 171] on icon "button" at bounding box center [363, 172] width 6 height 3
click at [318, 199] on div "Vouchers for 3 months of free therapy" at bounding box center [210, 206] width 332 height 26
select select "Vouchers for 3 months of free therapy"
click at [533, 165] on input at bounding box center [564, 172] width 338 height 29
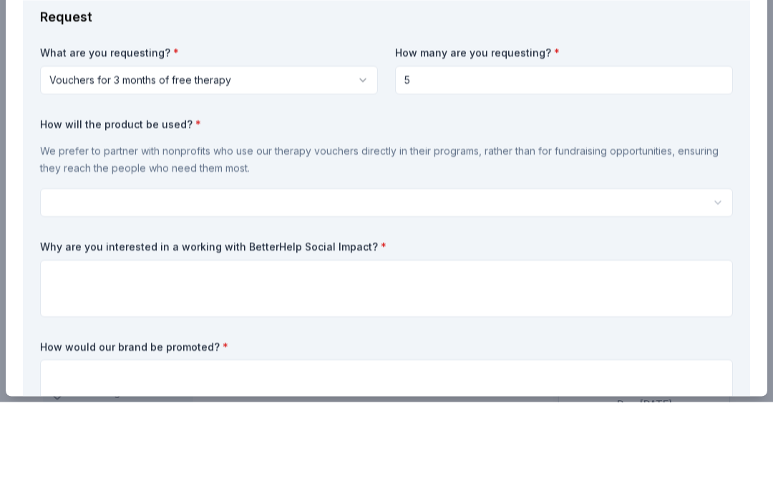
scroll to position [92, 0]
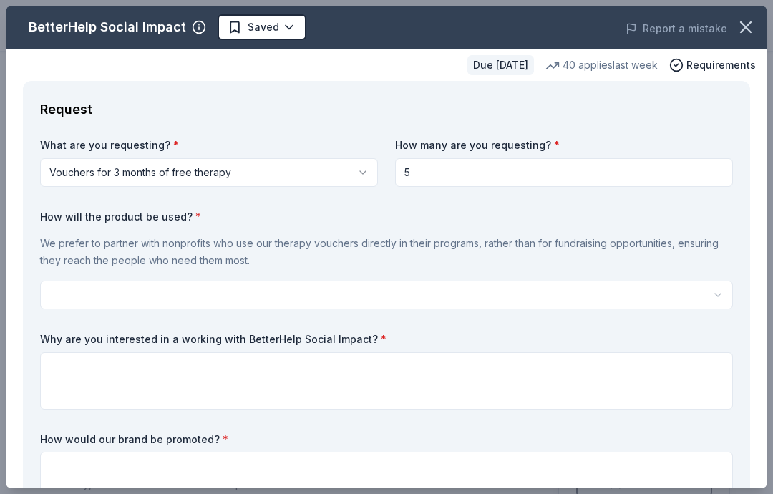
type input "5"
click at [698, 293] on button "button" at bounding box center [386, 295] width 693 height 29
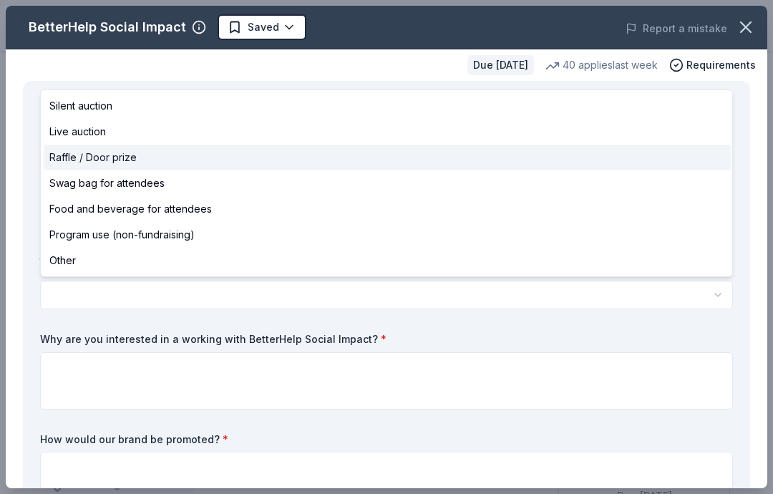
click at [122, 155] on span "Raffle / Door prize" at bounding box center [92, 157] width 87 height 17
select select "raffleDoorPrize"
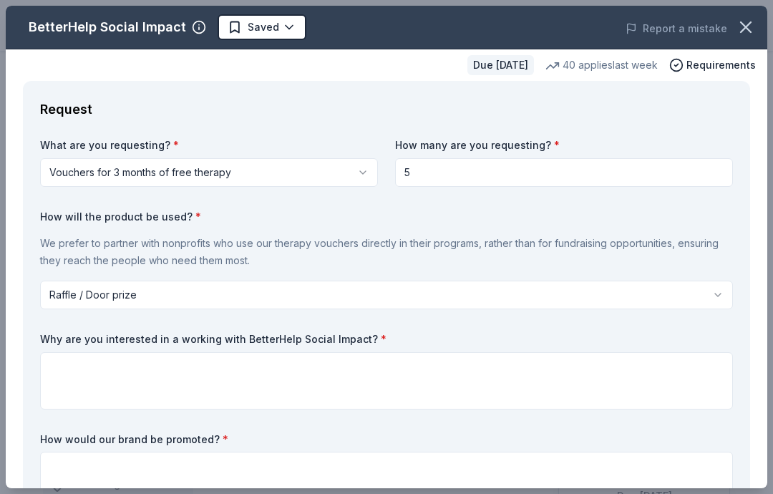
click at [739, 28] on icon "button" at bounding box center [746, 27] width 20 height 20
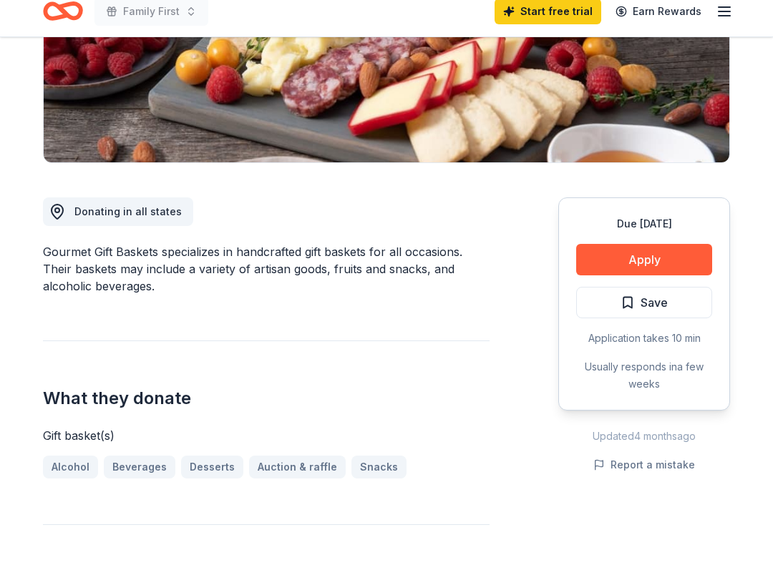
scroll to position [259, 0]
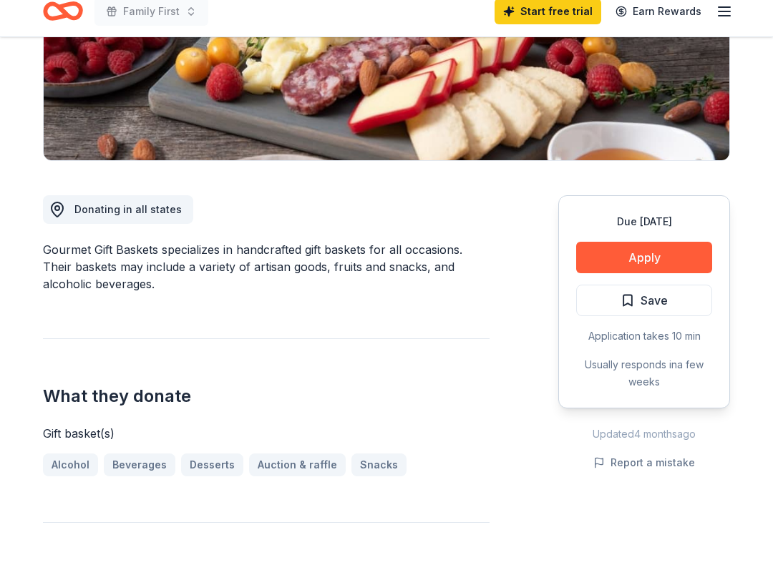
click at [658, 261] on button "Apply" at bounding box center [644, 272] width 136 height 31
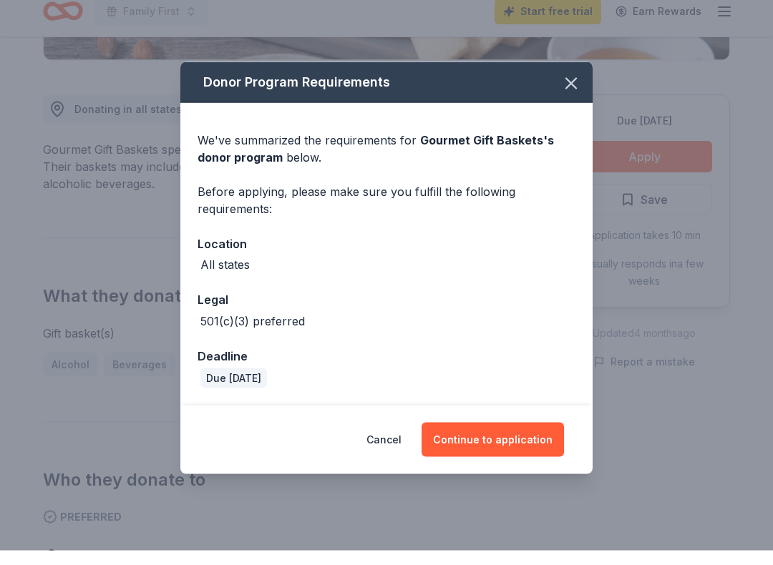
scroll to position [361, 0]
click at [496, 442] on button "Continue to application" at bounding box center [493, 454] width 142 height 34
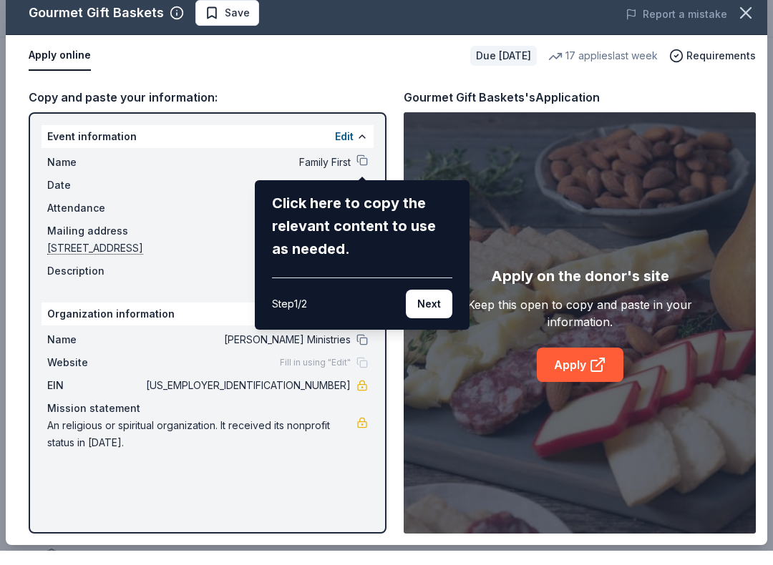
click at [428, 306] on button "Next" at bounding box center [429, 318] width 47 height 29
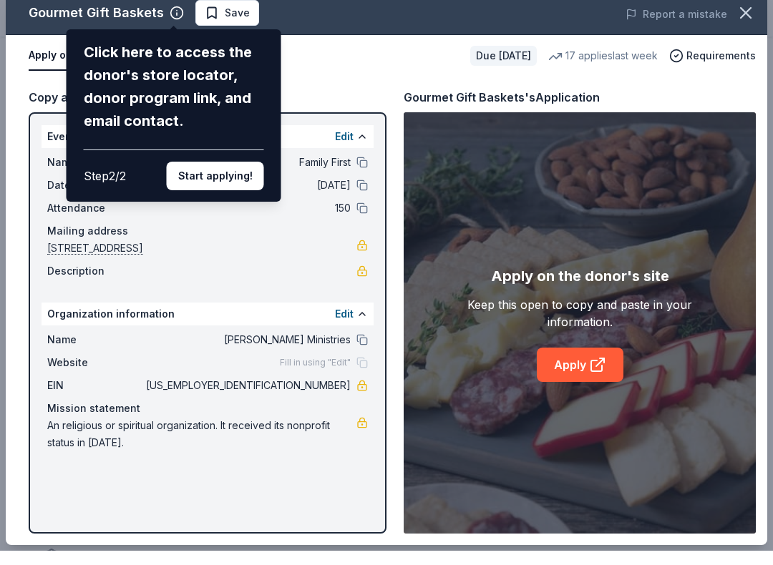
click at [210, 176] on button "Start applying!" at bounding box center [215, 190] width 97 height 29
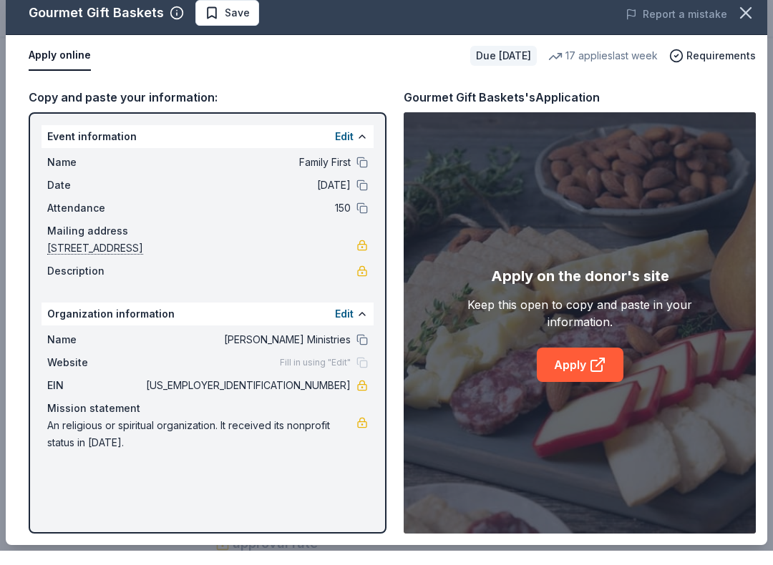
scroll to position [487, 0]
click at [584, 366] on link "Apply" at bounding box center [580, 379] width 87 height 34
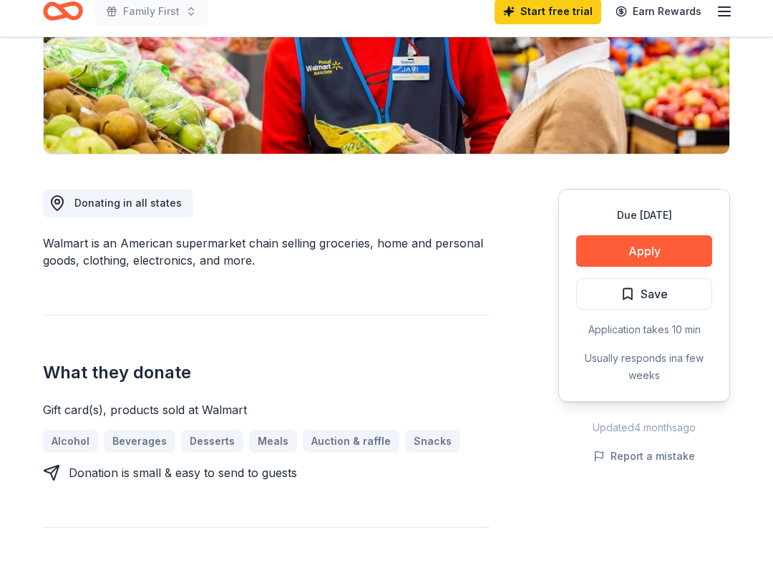
scroll to position [266, 0]
click at [662, 256] on button "Apply" at bounding box center [644, 265] width 136 height 31
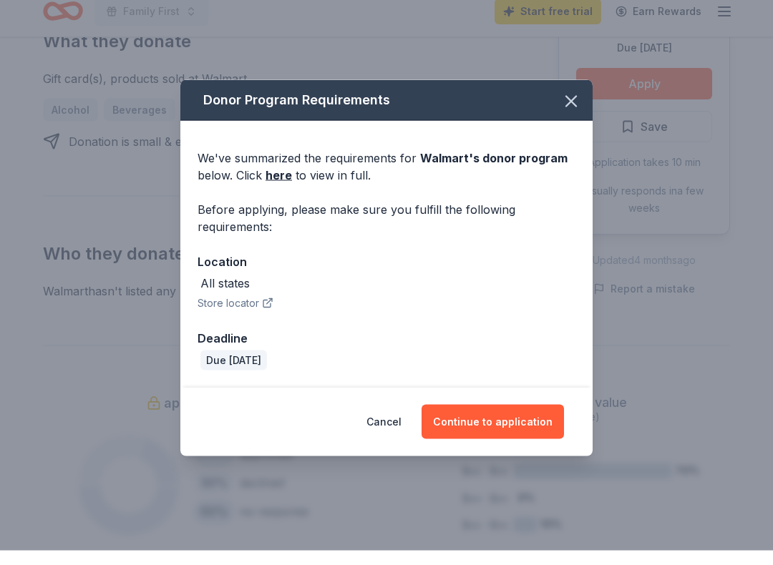
click at [503, 424] on button "Continue to application" at bounding box center [493, 436] width 142 height 34
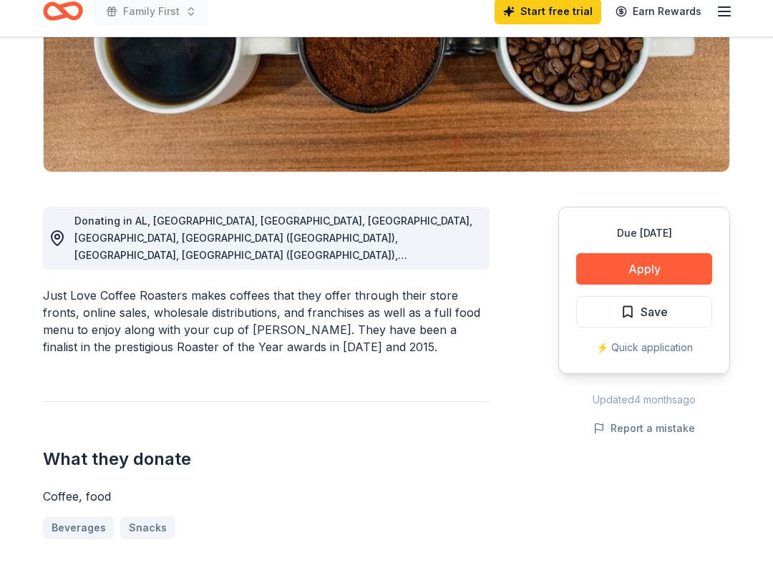
scroll to position [248, 0]
click at [664, 268] on button "Apply" at bounding box center [644, 283] width 136 height 31
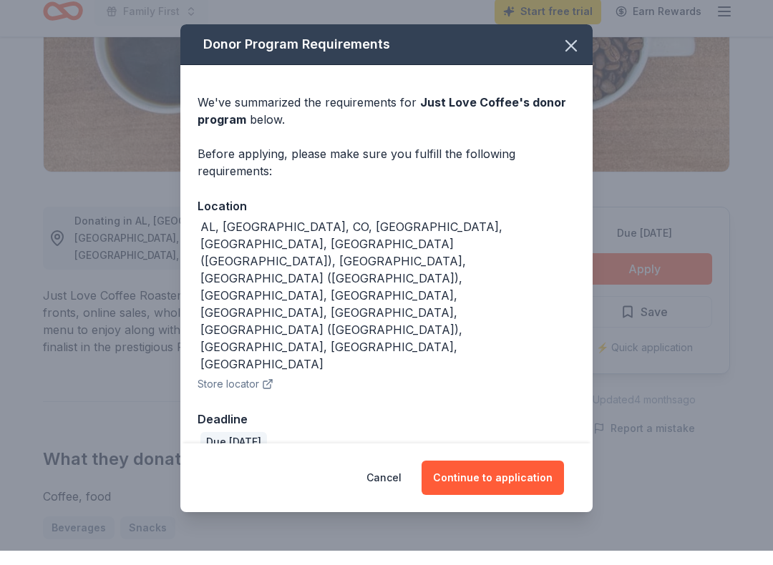
click at [508, 475] on button "Continue to application" at bounding box center [493, 492] width 142 height 34
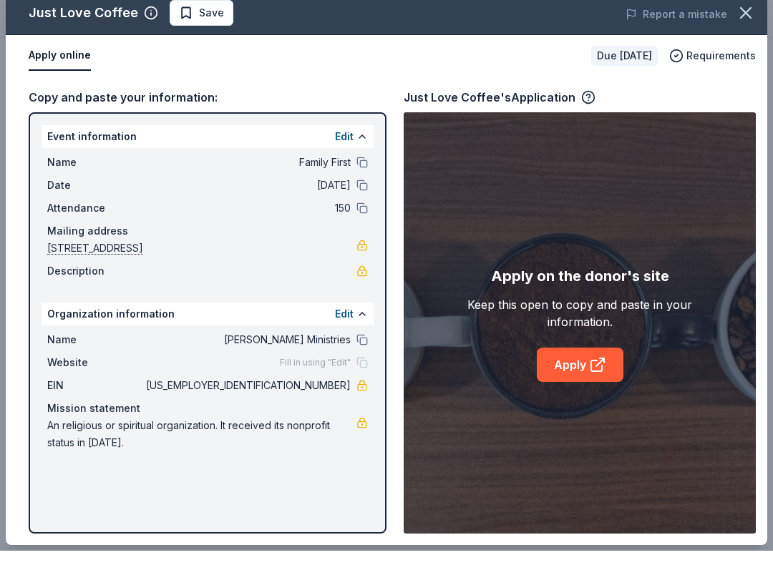
click at [579, 363] on link "Apply" at bounding box center [580, 379] width 87 height 34
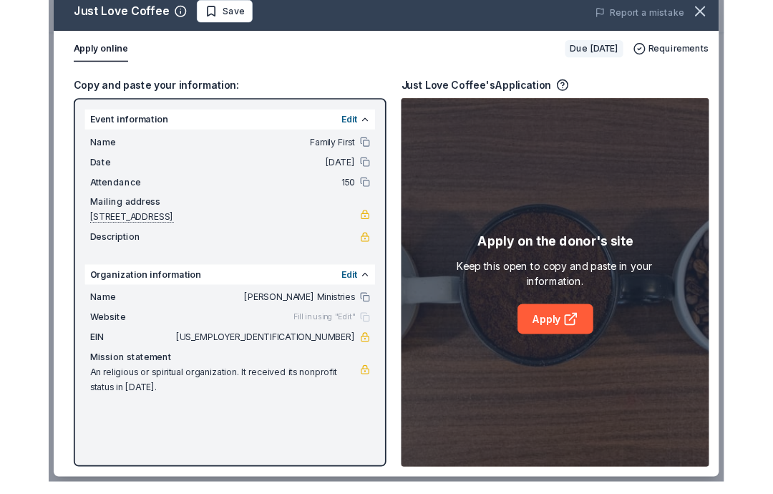
scroll to position [320, 0]
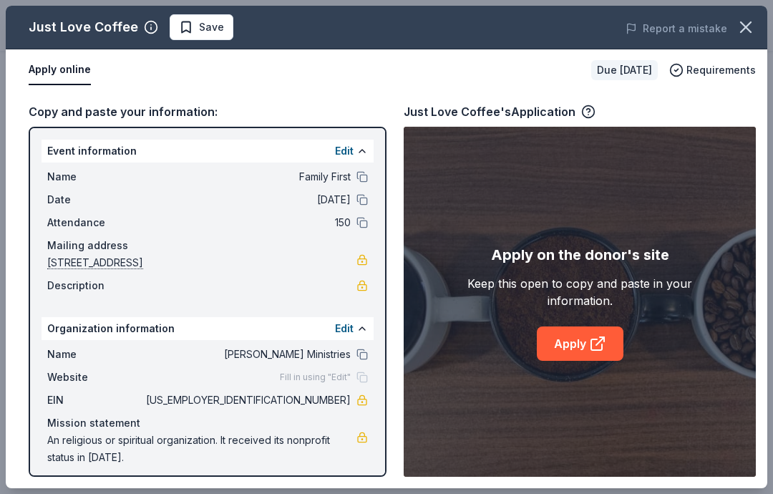
click at [580, 345] on link "Apply" at bounding box center [580, 343] width 87 height 34
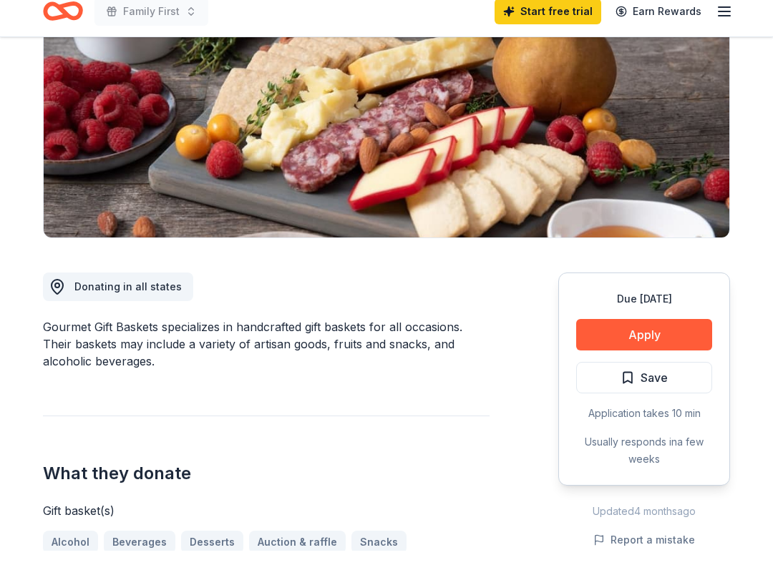
scroll to position [189, 0]
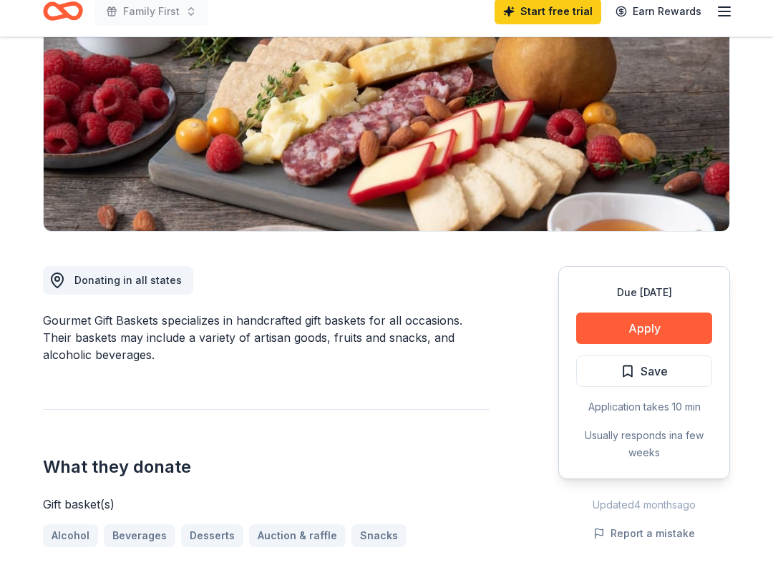
click at [653, 381] on button "Save" at bounding box center [644, 385] width 136 height 31
